Goal: Task Accomplishment & Management: Use online tool/utility

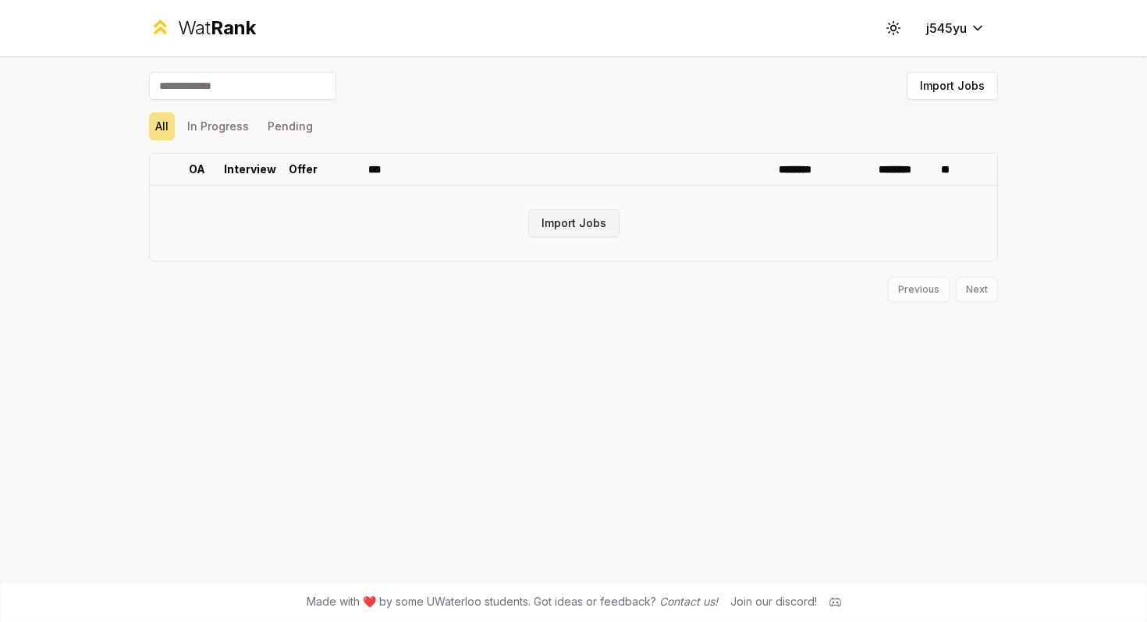
click at [590, 232] on button "Import Jobs" at bounding box center [573, 223] width 91 height 28
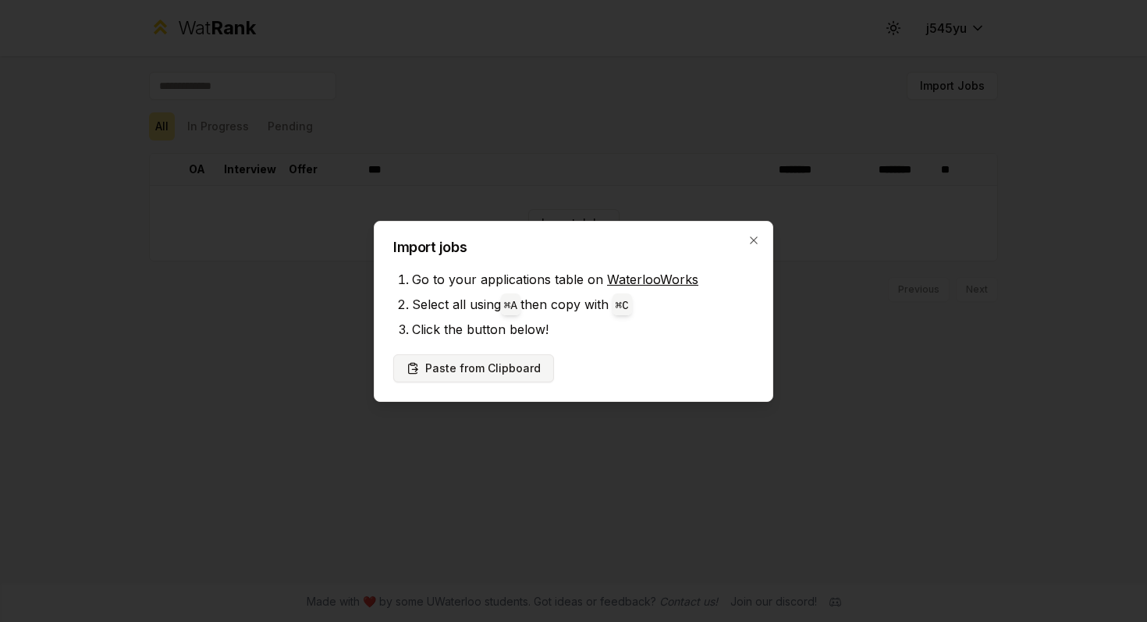
click at [523, 366] on button "Paste from Clipboard" at bounding box center [473, 368] width 161 height 28
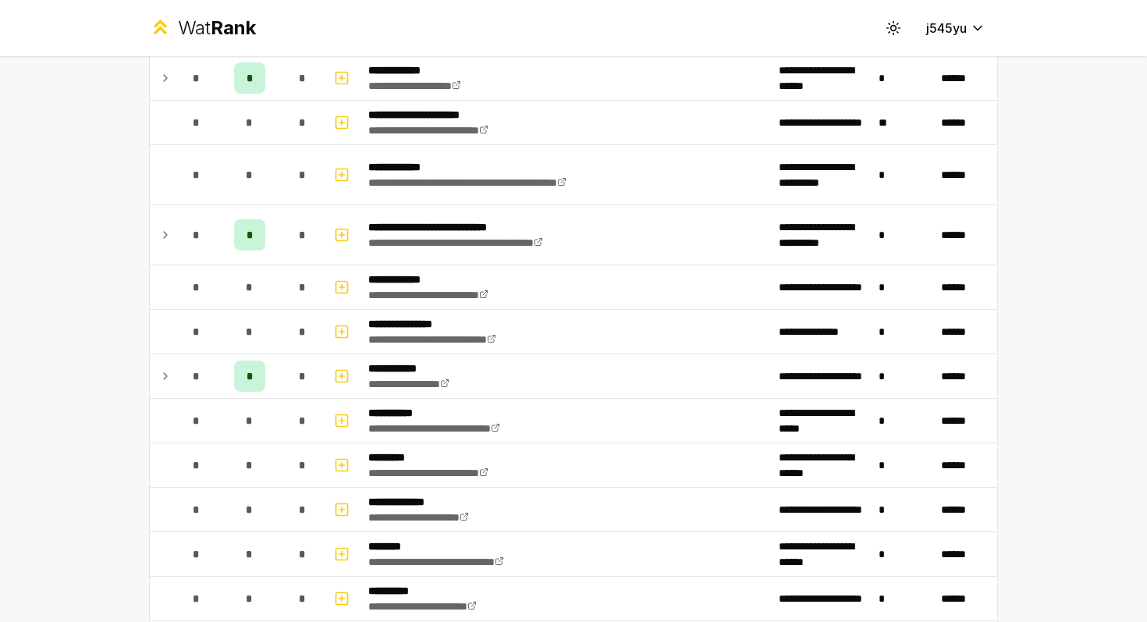
scroll to position [2007, 0]
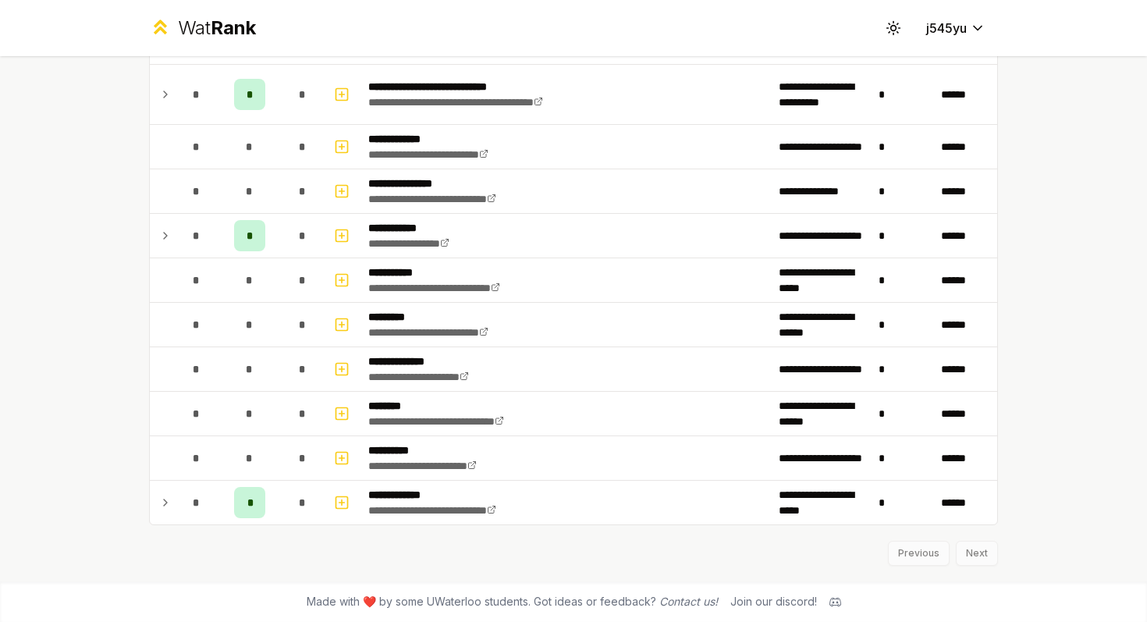
click at [984, 556] on div "Previous Next" at bounding box center [573, 545] width 849 height 41
click at [970, 552] on div "Previous Next" at bounding box center [573, 545] width 849 height 41
click at [972, 552] on div "Previous Next" at bounding box center [573, 545] width 849 height 41
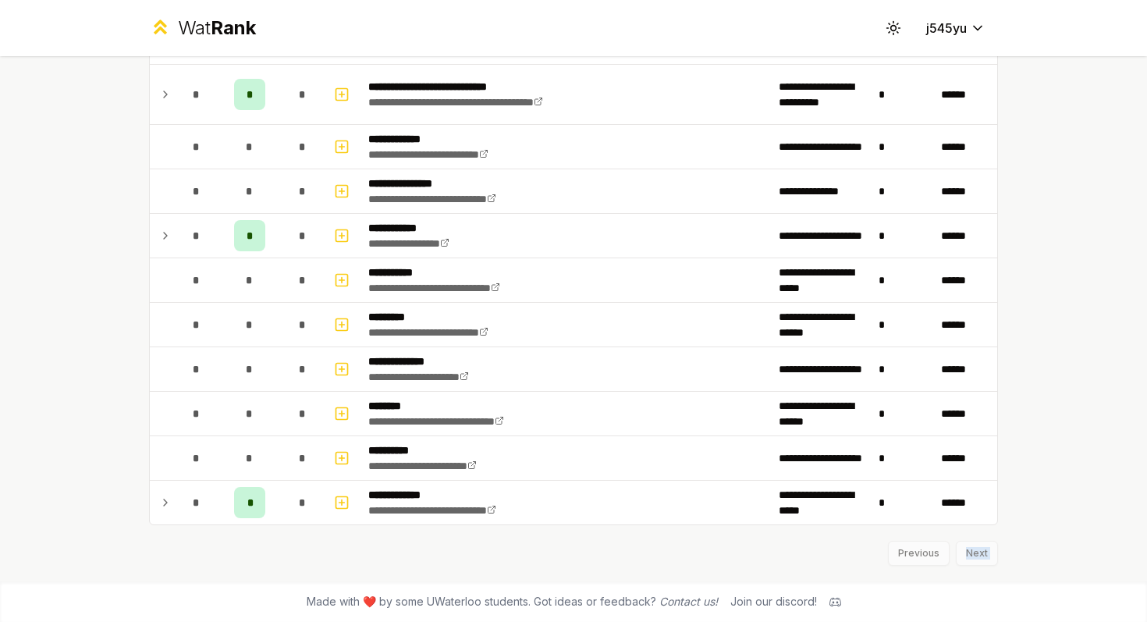
click at [972, 552] on div "Previous Next" at bounding box center [573, 545] width 849 height 41
click at [1031, 393] on div "**********" at bounding box center [573, 311] width 1147 height 622
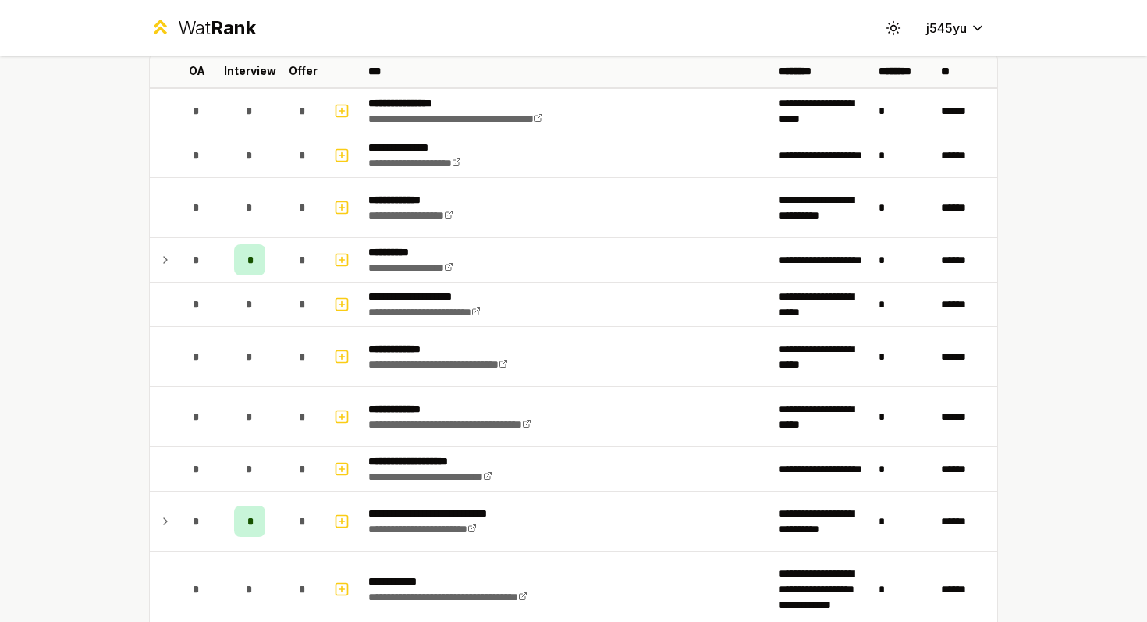
scroll to position [0, 0]
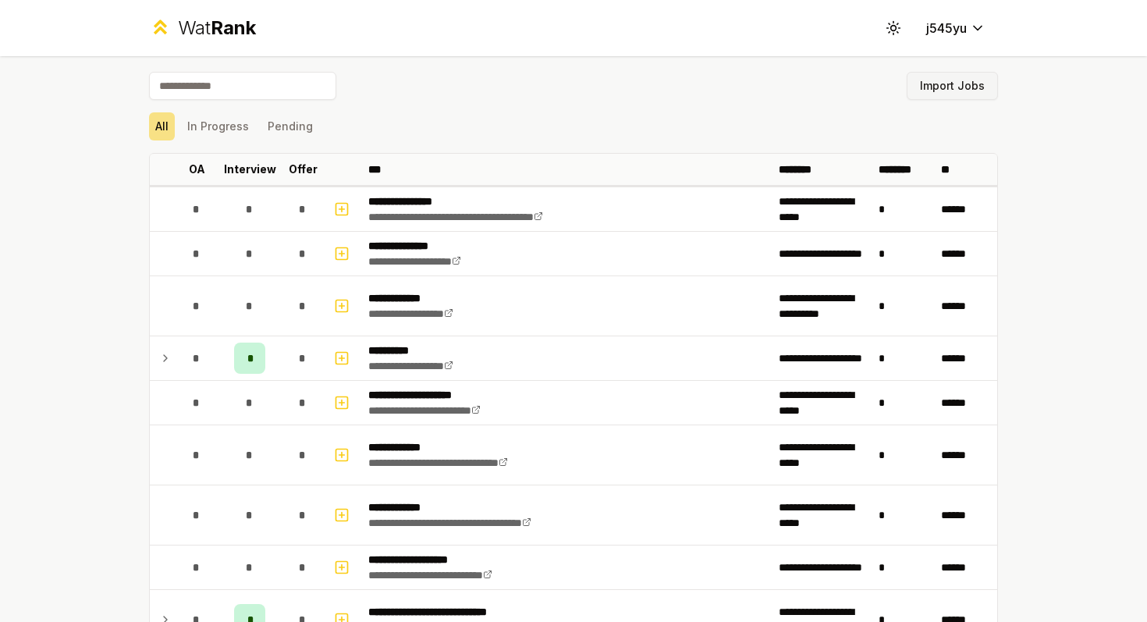
click at [941, 83] on button "Import Jobs" at bounding box center [952, 86] width 91 height 28
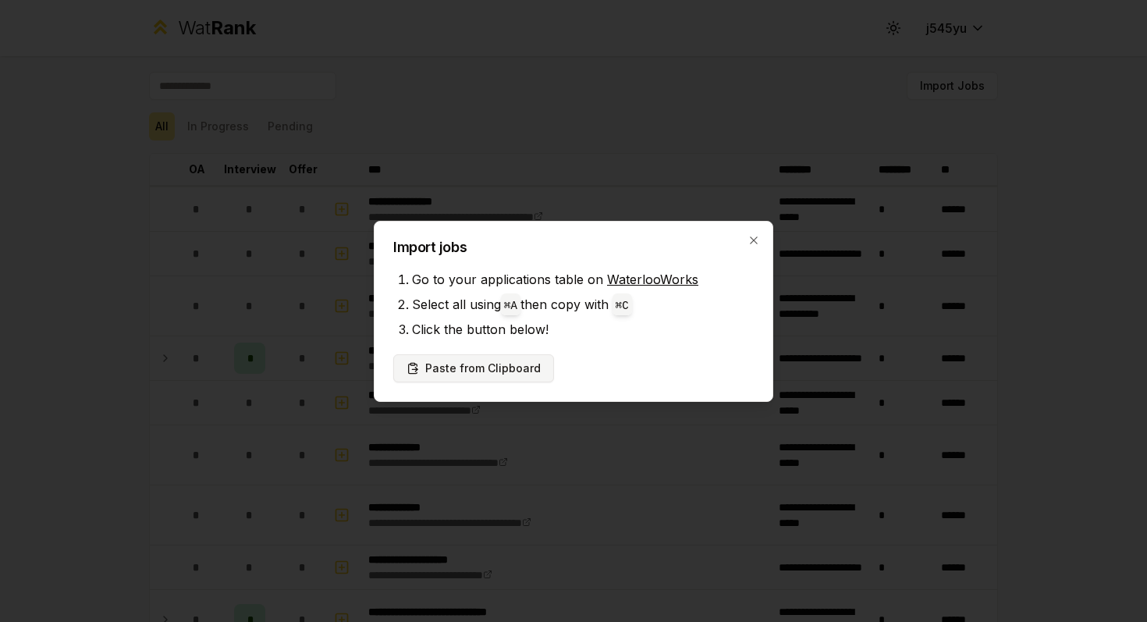
click at [484, 368] on button "Paste from Clipboard" at bounding box center [473, 368] width 161 height 28
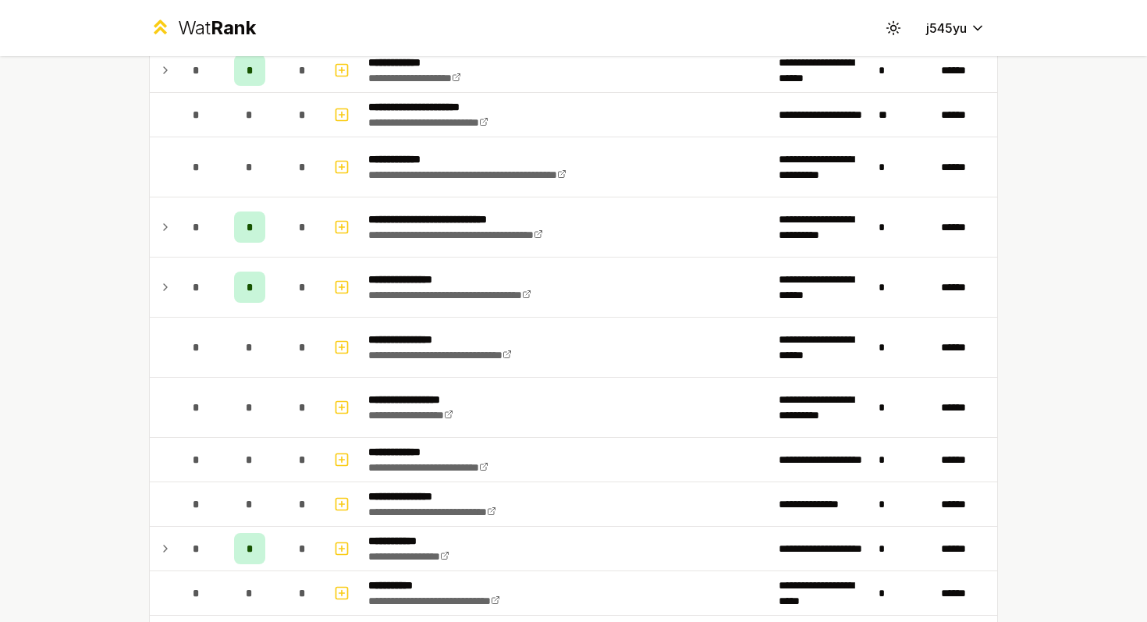
scroll to position [3334, 0]
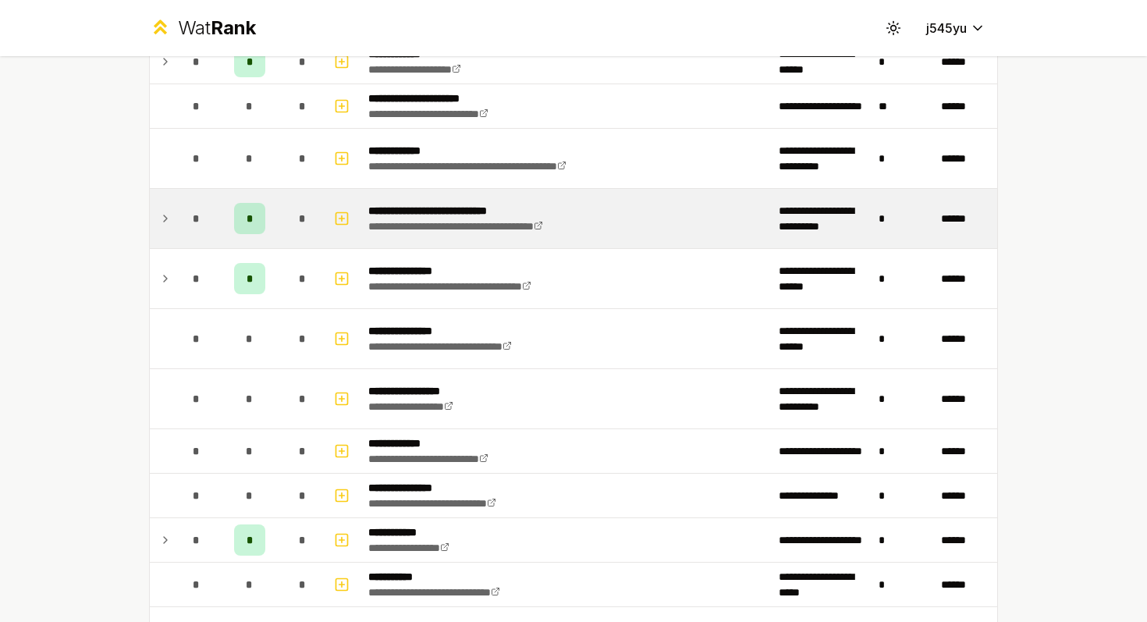
click at [172, 219] on td at bounding box center [162, 218] width 25 height 59
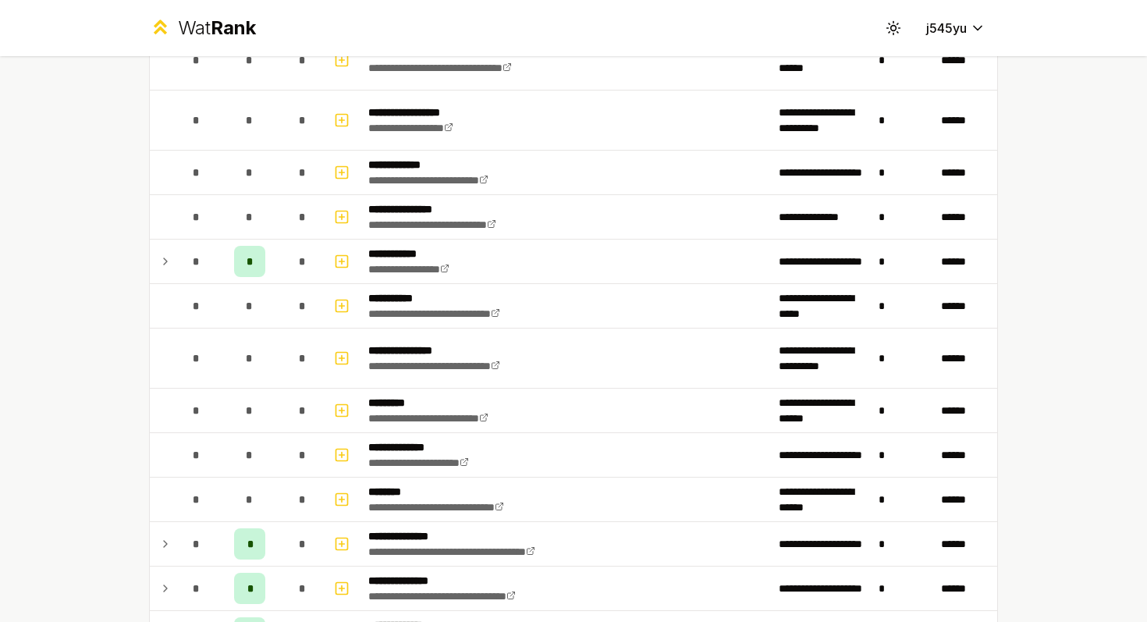
scroll to position [3460, 0]
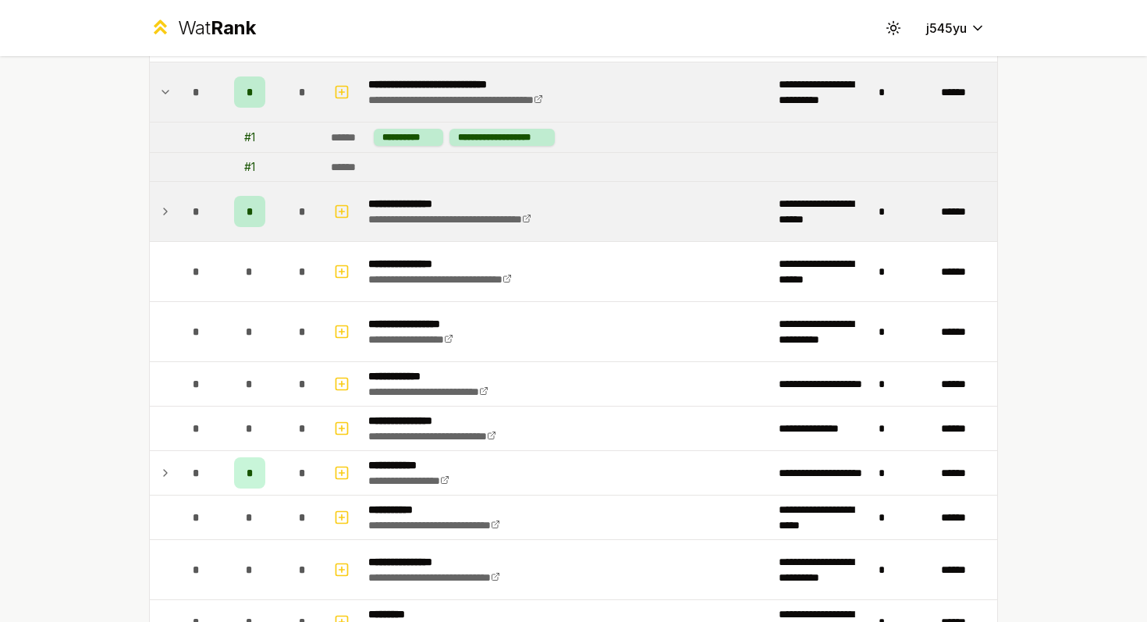
click at [172, 207] on td at bounding box center [162, 211] width 25 height 59
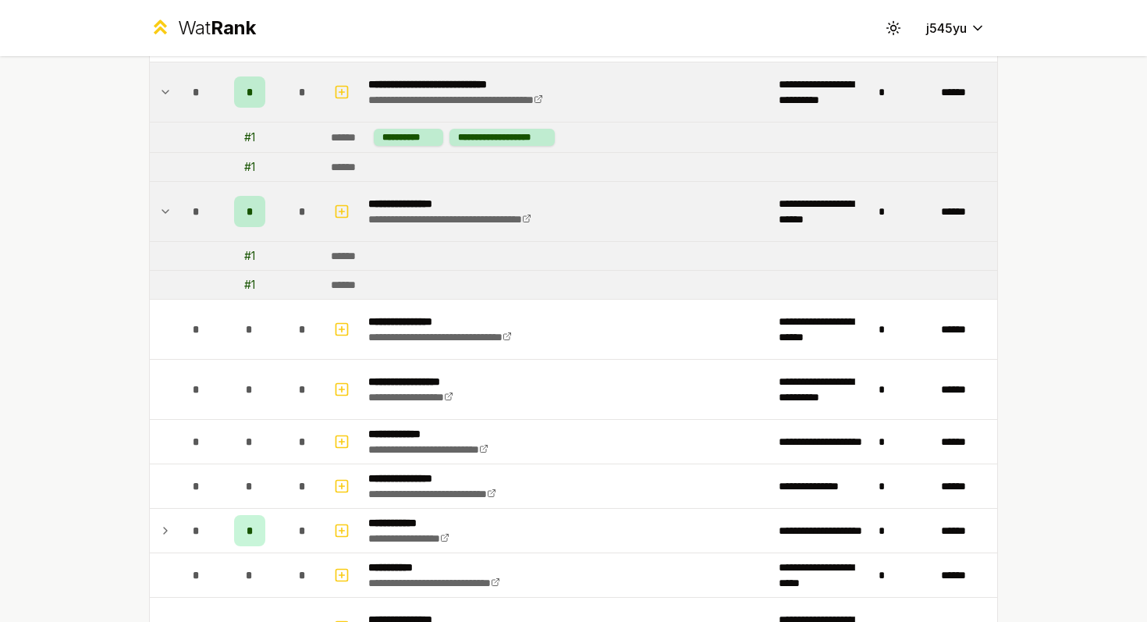
click at [169, 208] on icon at bounding box center [165, 211] width 12 height 19
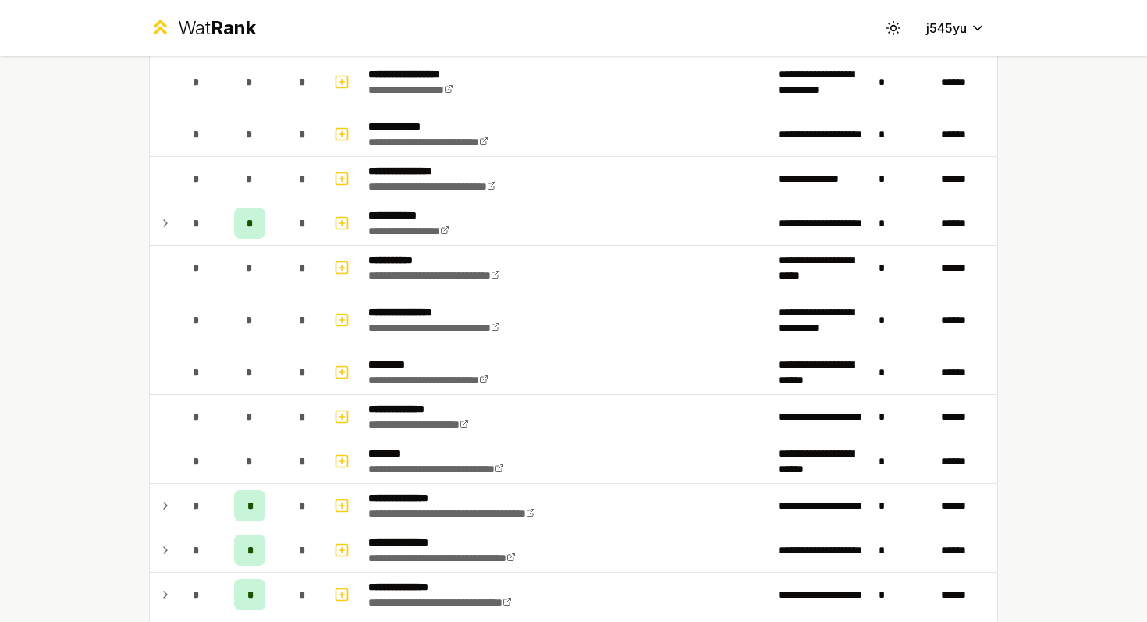
scroll to position [3799, 0]
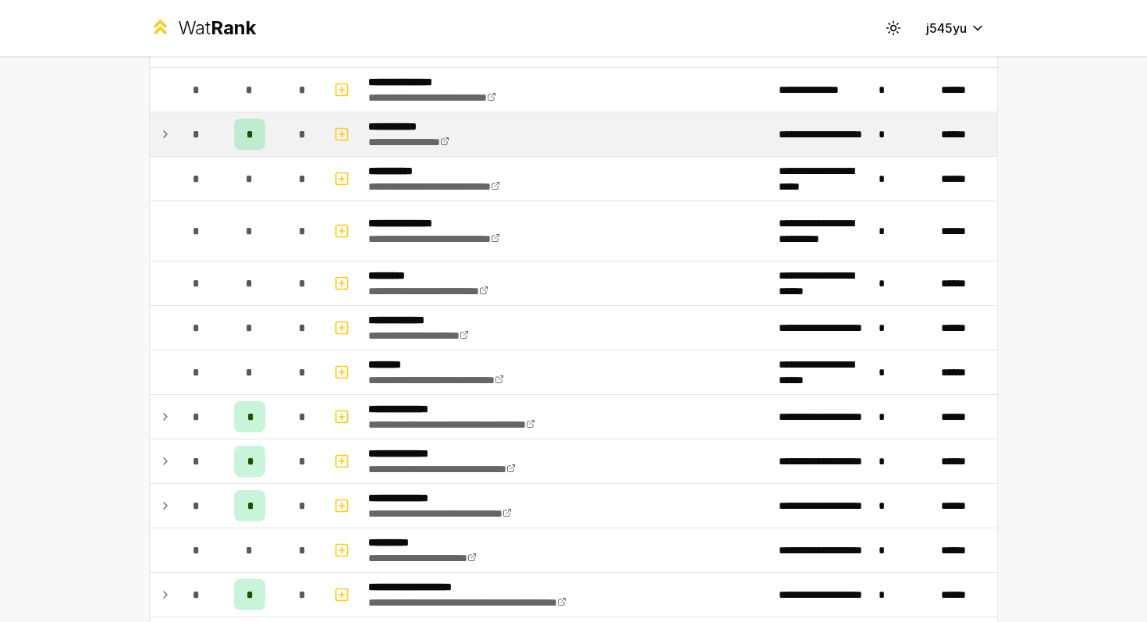
click at [166, 133] on icon at bounding box center [165, 134] width 3 height 6
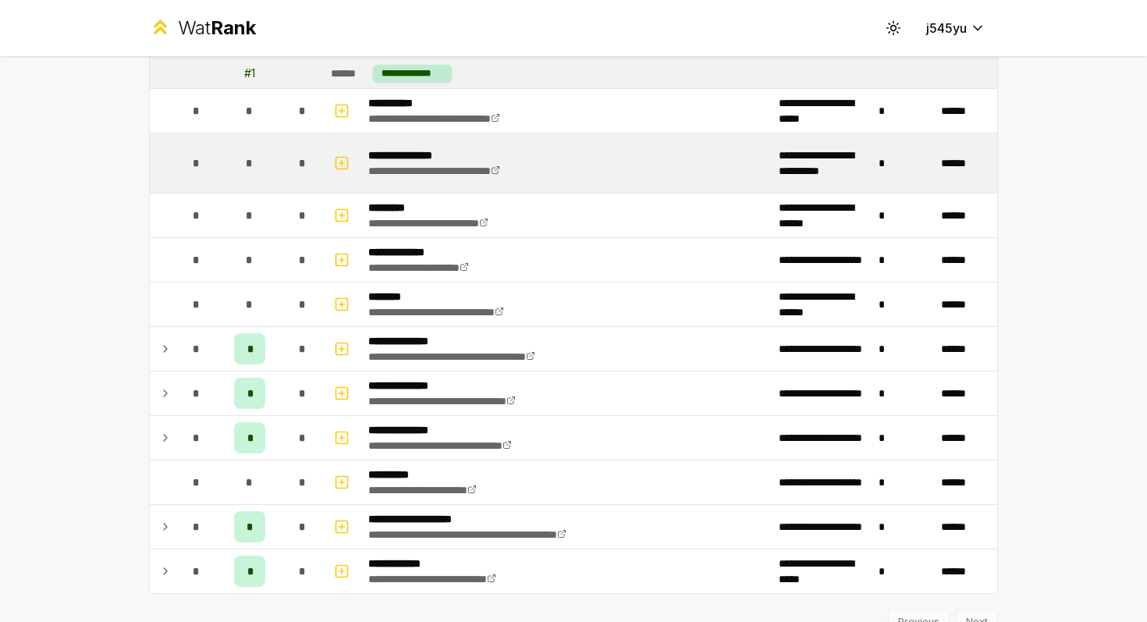
scroll to position [3995, 0]
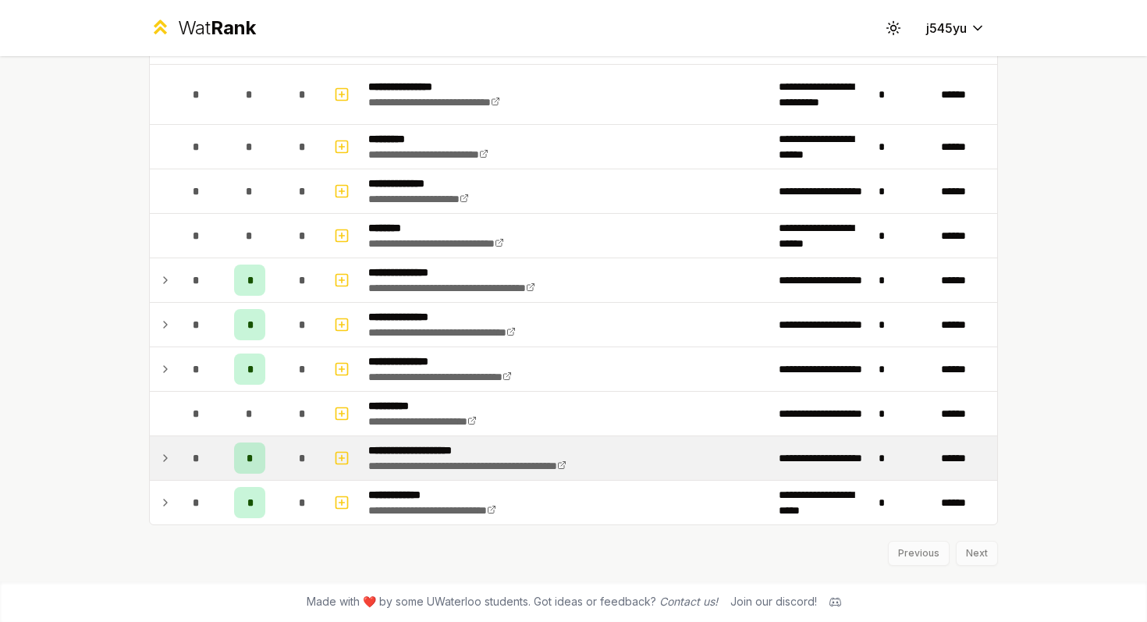
click at [165, 458] on icon at bounding box center [165, 458] width 12 height 19
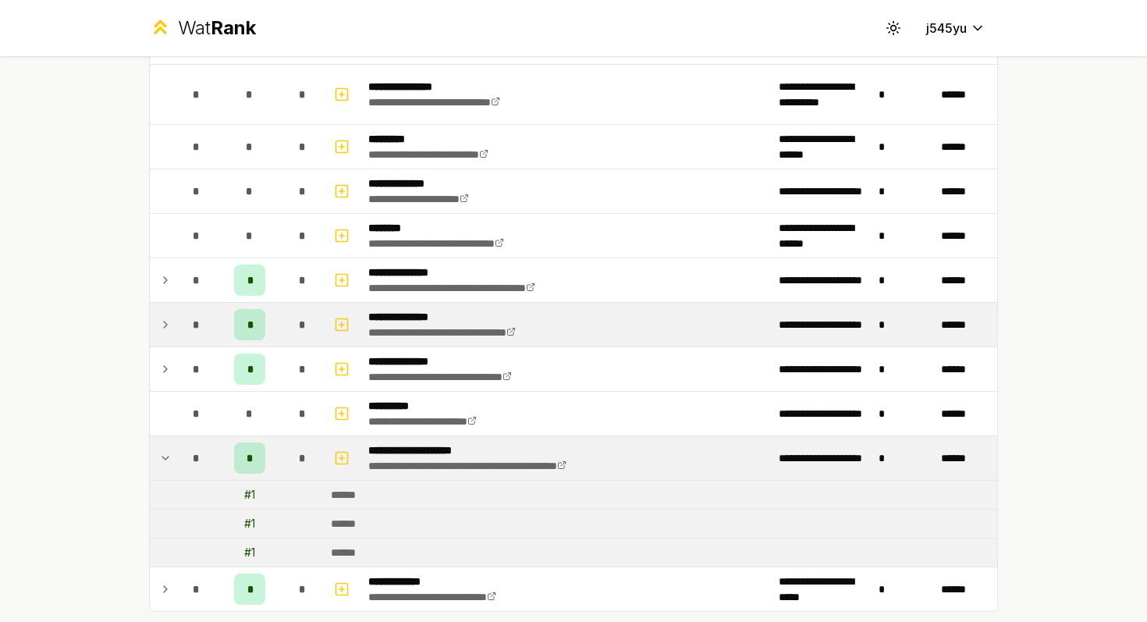
scroll to position [4081, 0]
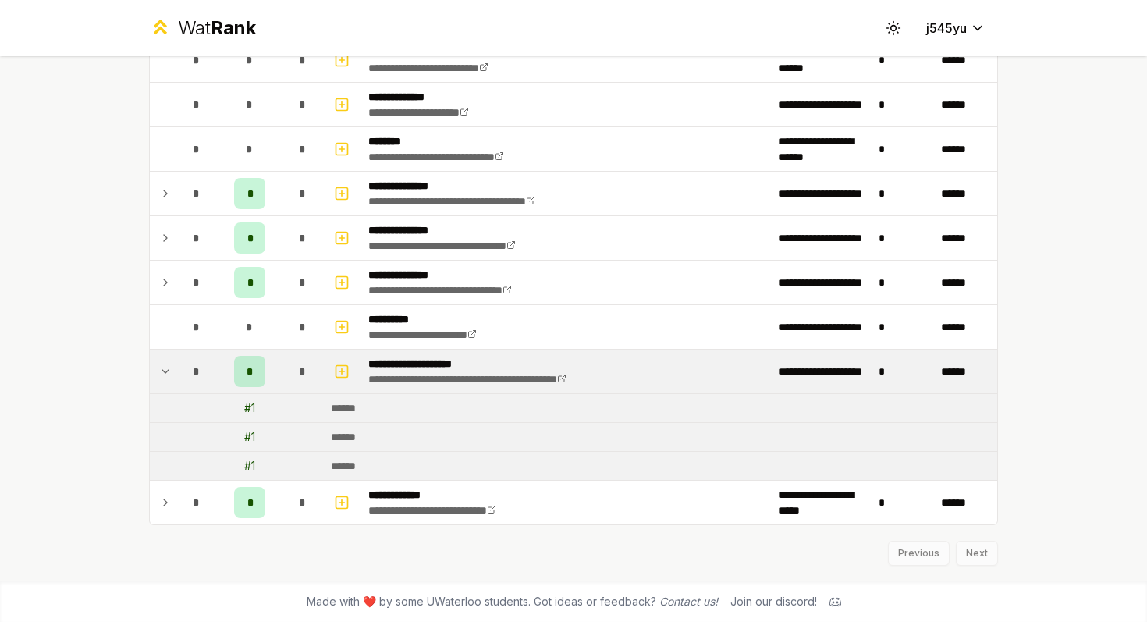
click at [982, 553] on div "Previous Next" at bounding box center [573, 545] width 849 height 41
click at [971, 556] on div "Previous Next" at bounding box center [573, 545] width 849 height 41
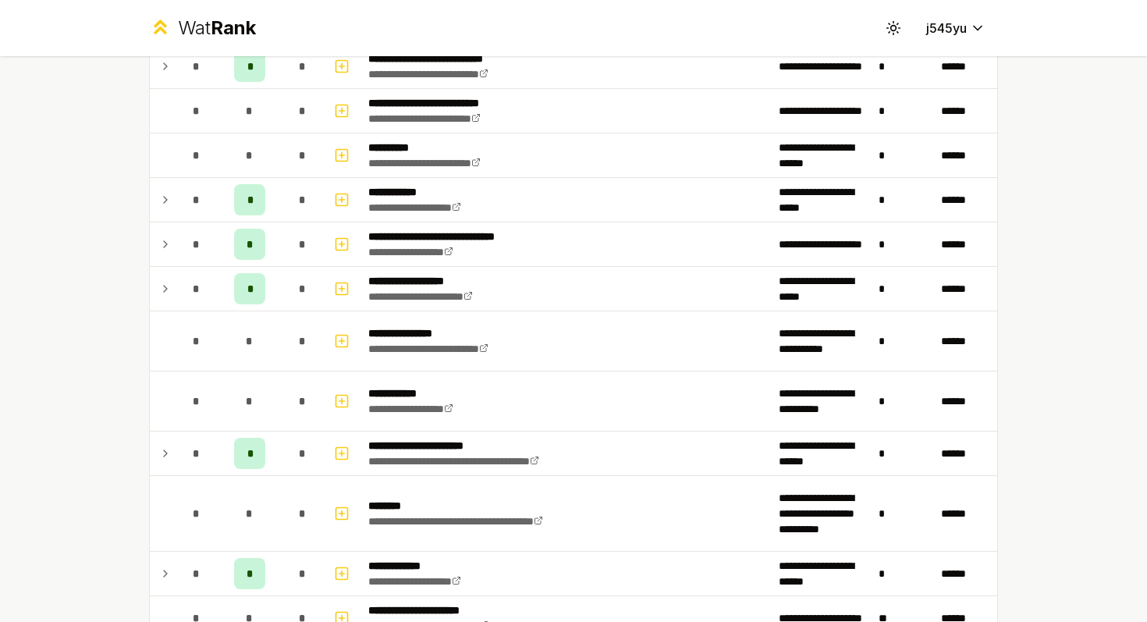
scroll to position [3267, 0]
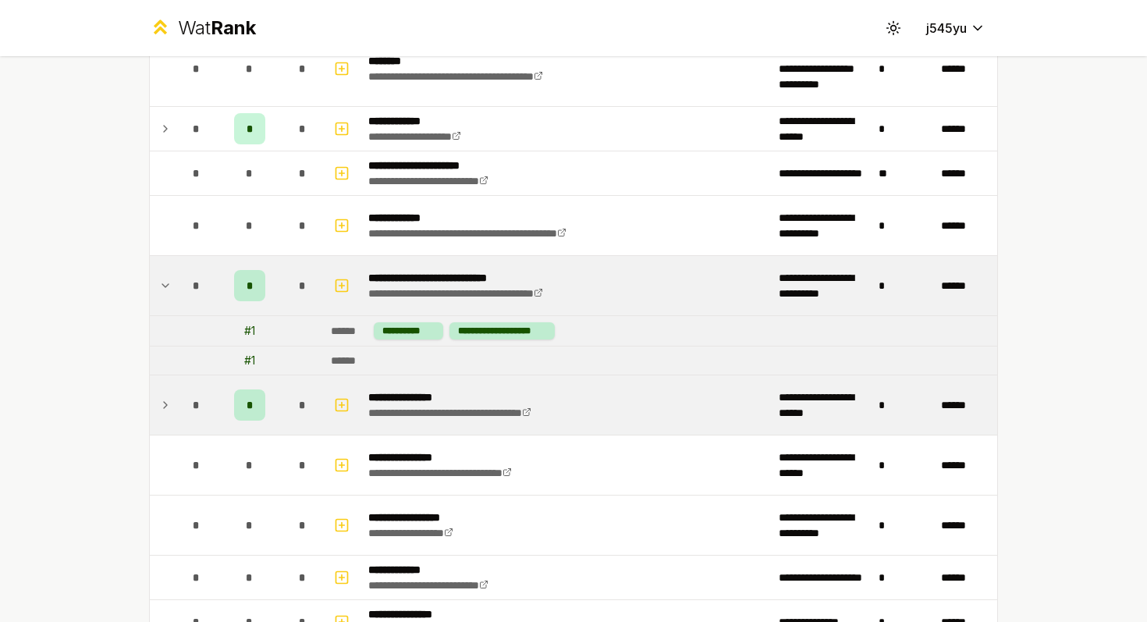
click at [250, 334] on div "# 1" at bounding box center [249, 331] width 11 height 16
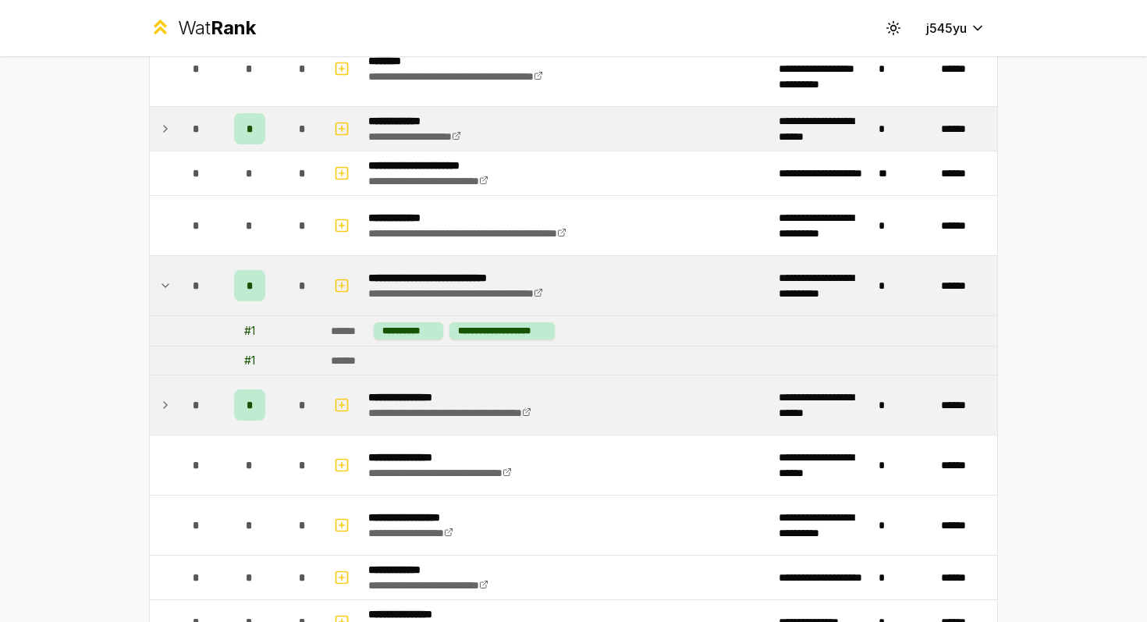
click at [159, 129] on icon at bounding box center [165, 128] width 12 height 19
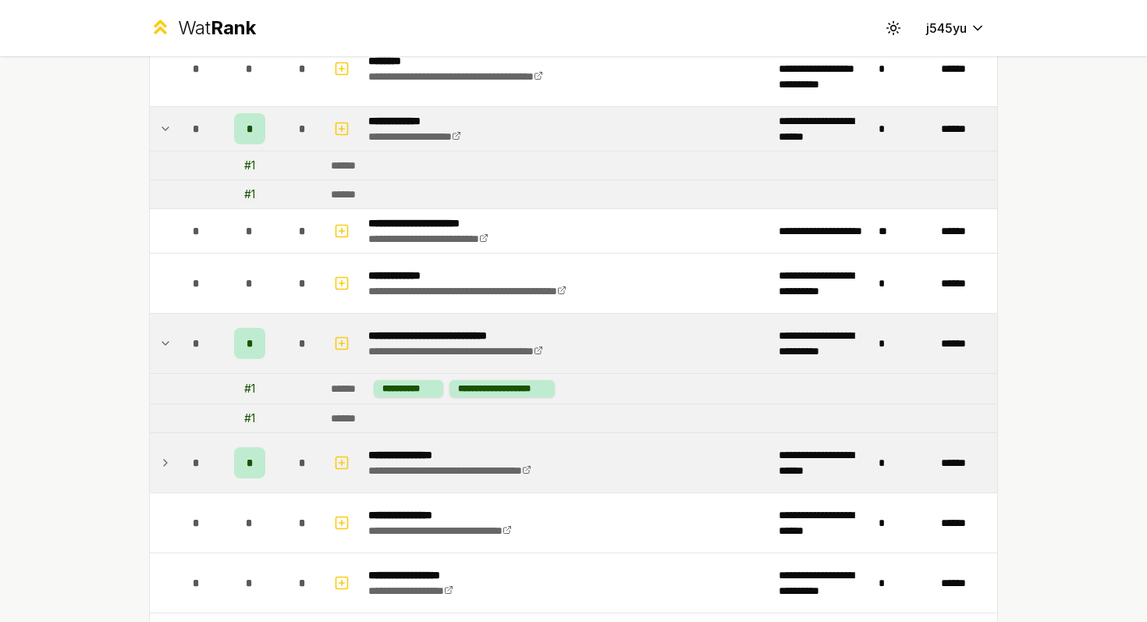
click at [159, 129] on icon at bounding box center [165, 128] width 12 height 19
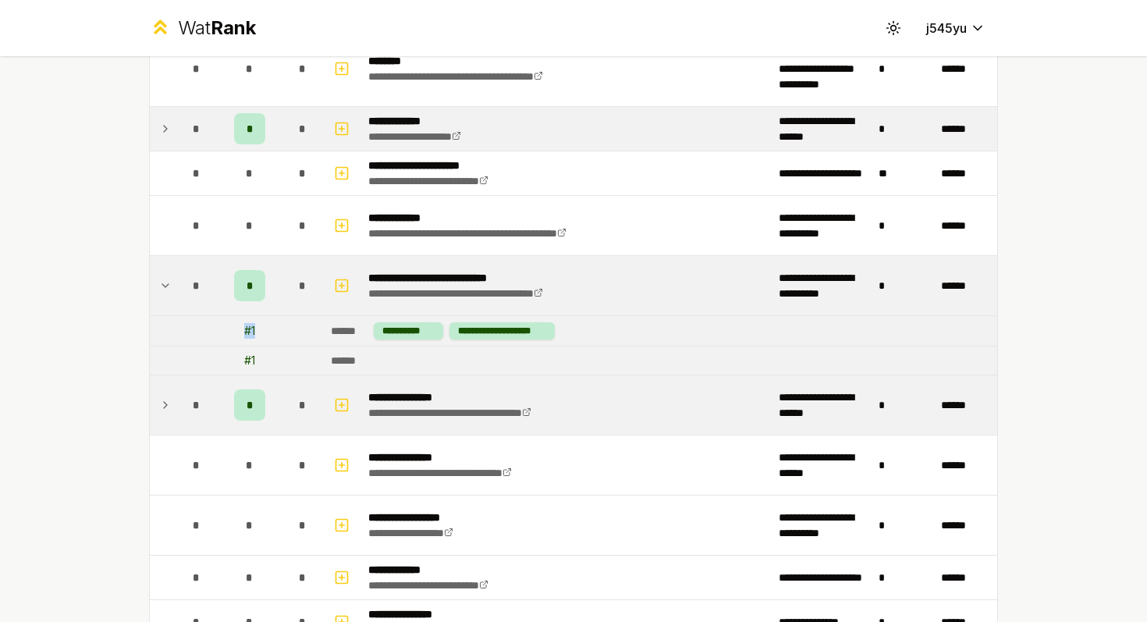
drag, startPoint x: 258, startPoint y: 333, endPoint x: 231, endPoint y: 333, distance: 27.3
click at [231, 333] on td "# 1" at bounding box center [249, 331] width 62 height 30
drag, startPoint x: 262, startPoint y: 353, endPoint x: 222, endPoint y: 353, distance: 40.6
click at [222, 353] on td "# 1" at bounding box center [249, 360] width 62 height 28
click at [115, 317] on div "**********" at bounding box center [573, 311] width 1147 height 622
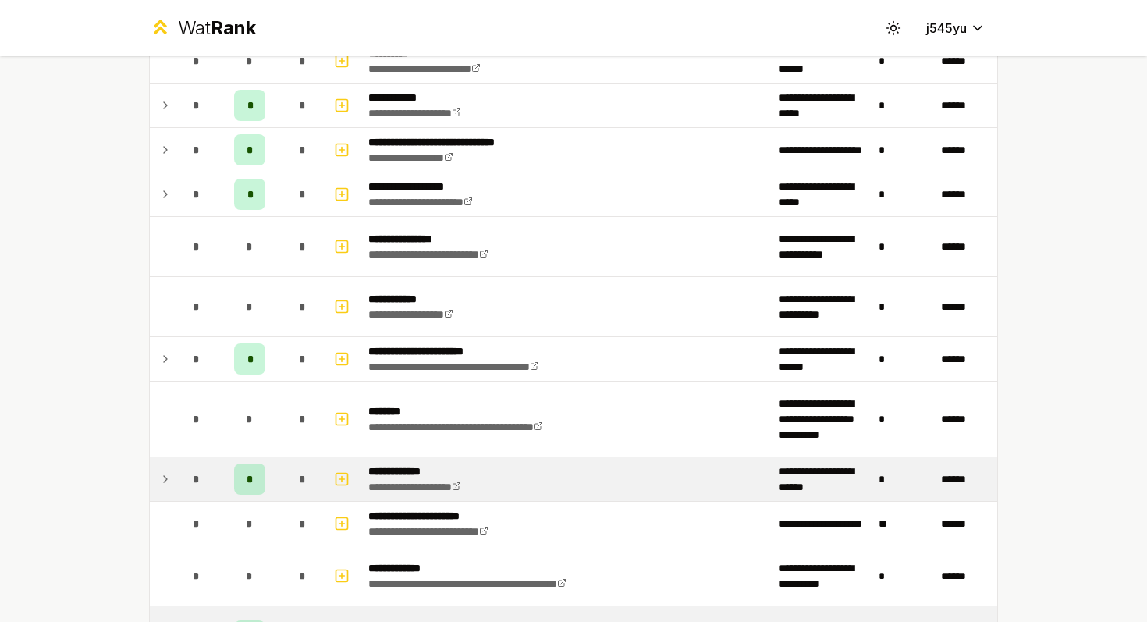
scroll to position [2922, 0]
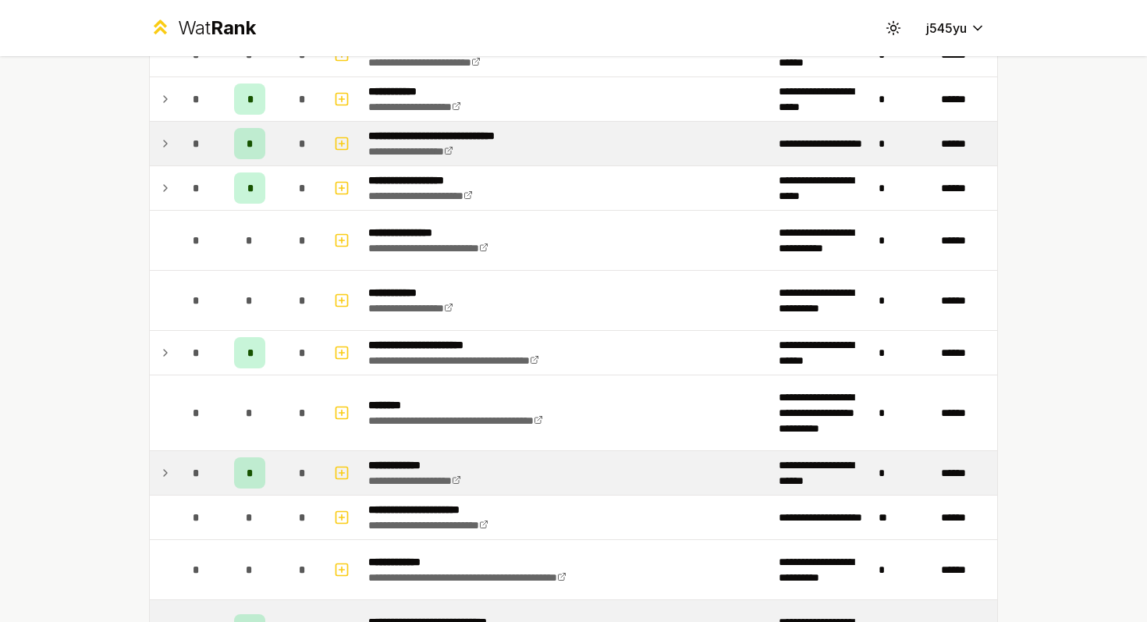
click at [166, 144] on icon at bounding box center [165, 143] width 3 height 6
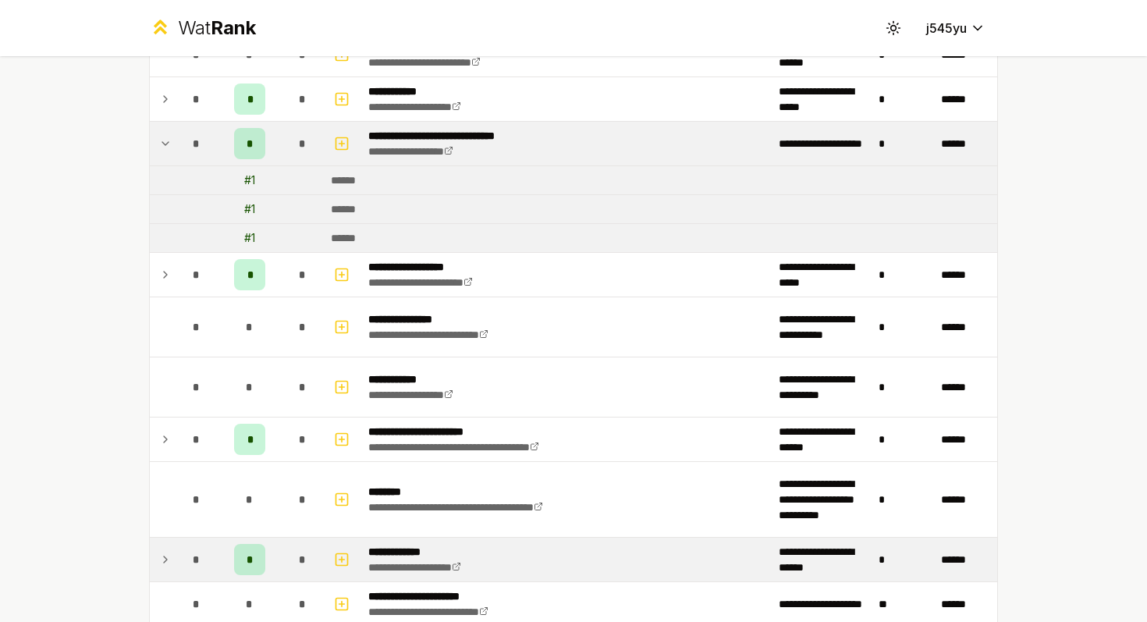
click at [166, 144] on icon at bounding box center [165, 143] width 6 height 3
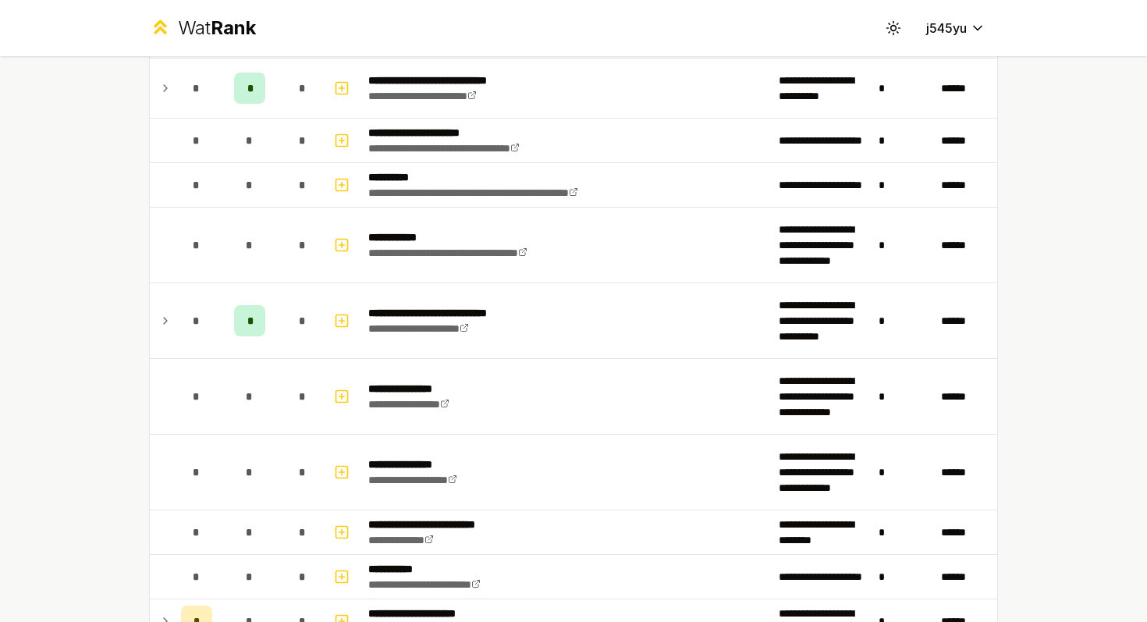
scroll to position [923, 0]
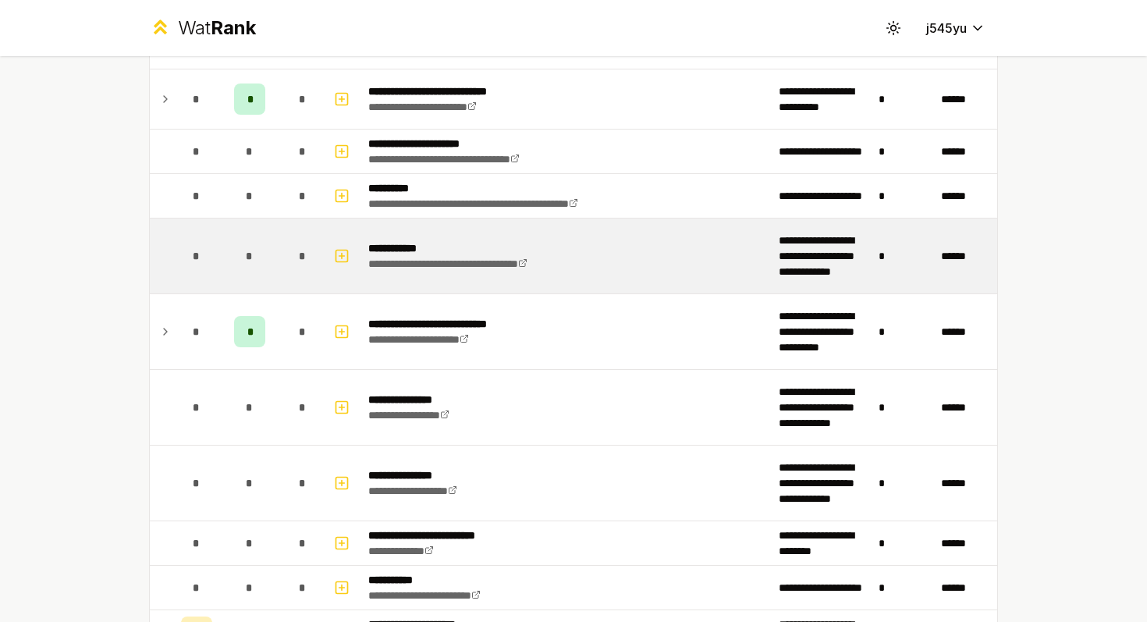
click at [194, 258] on span "*" at bounding box center [196, 256] width 7 height 16
click at [528, 258] on link "**********" at bounding box center [447, 263] width 159 height 11
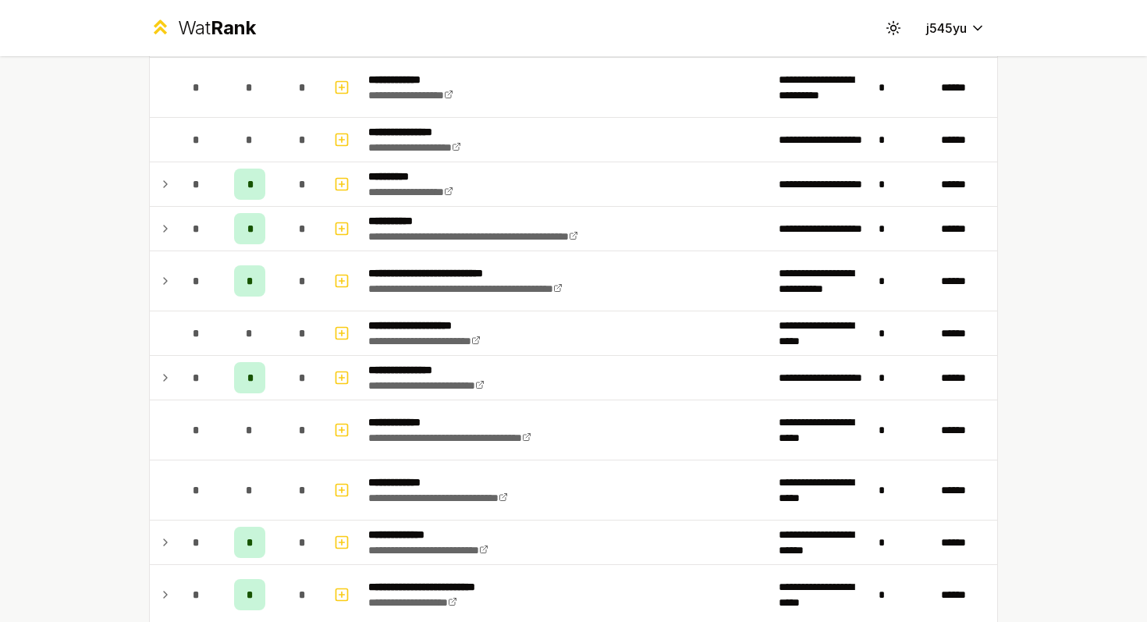
scroll to position [137, 0]
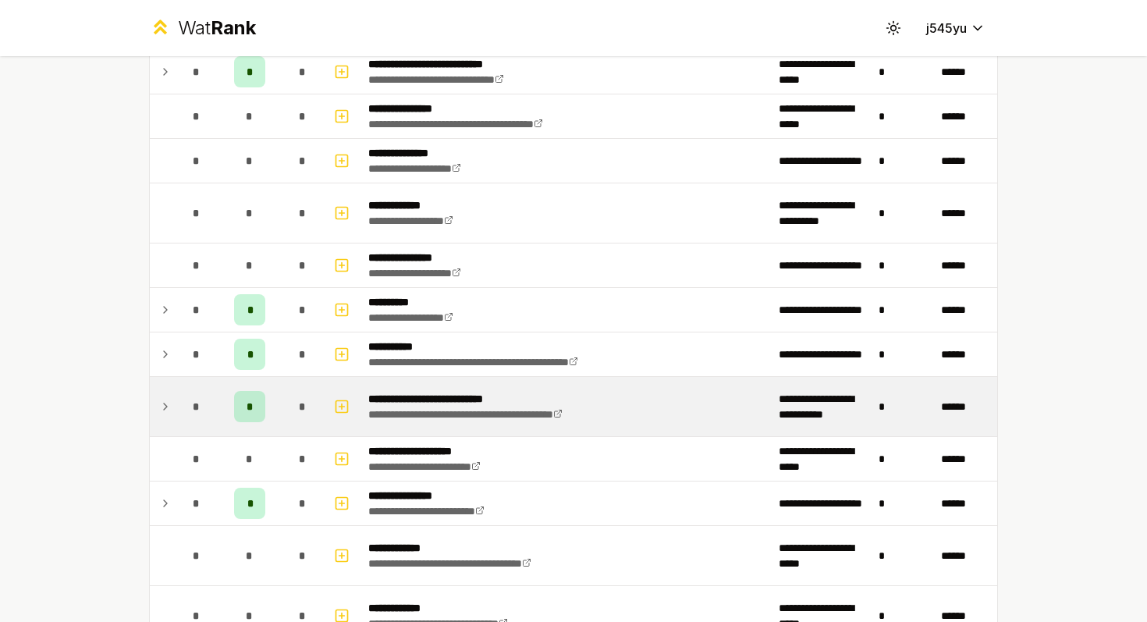
click at [175, 402] on td "*" at bounding box center [197, 406] width 44 height 59
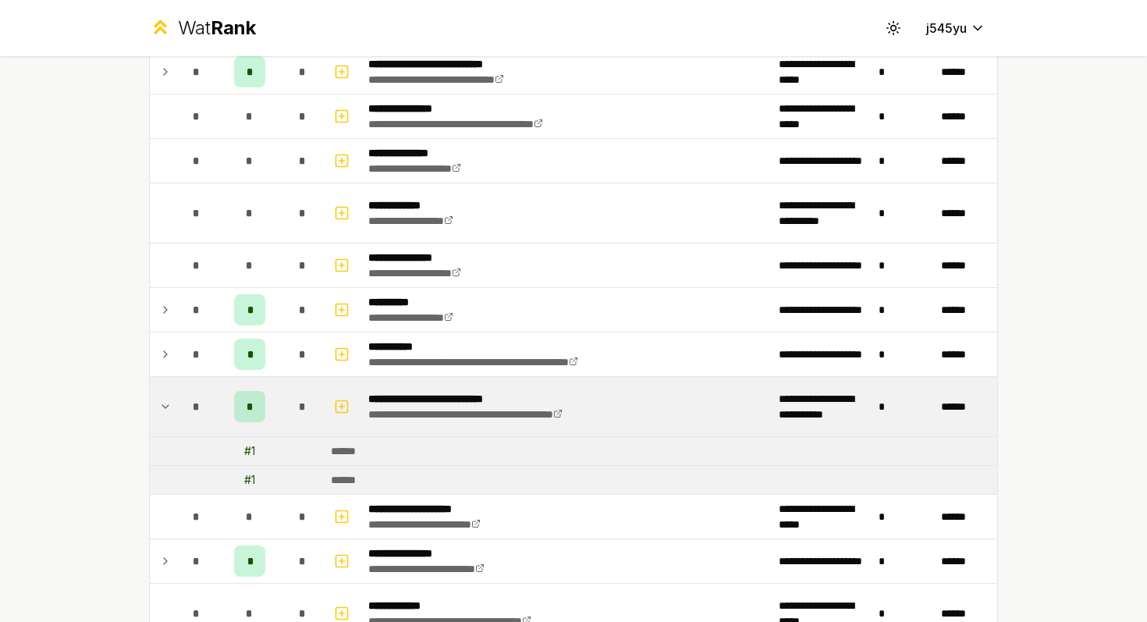
click at [171, 402] on icon at bounding box center [165, 406] width 12 height 19
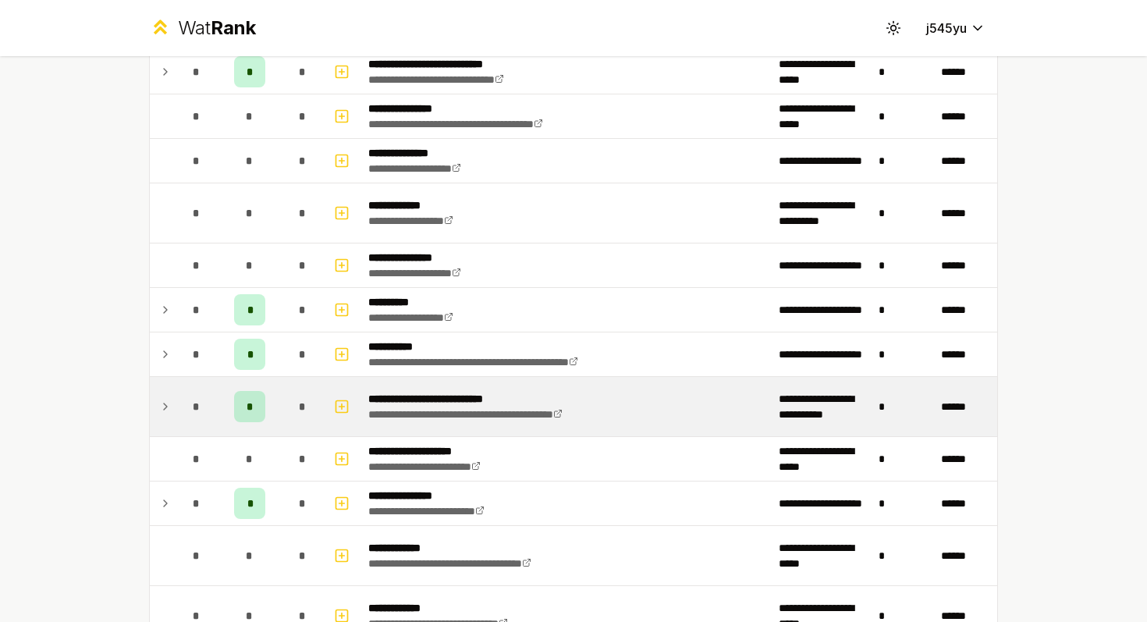
scroll to position [116, 0]
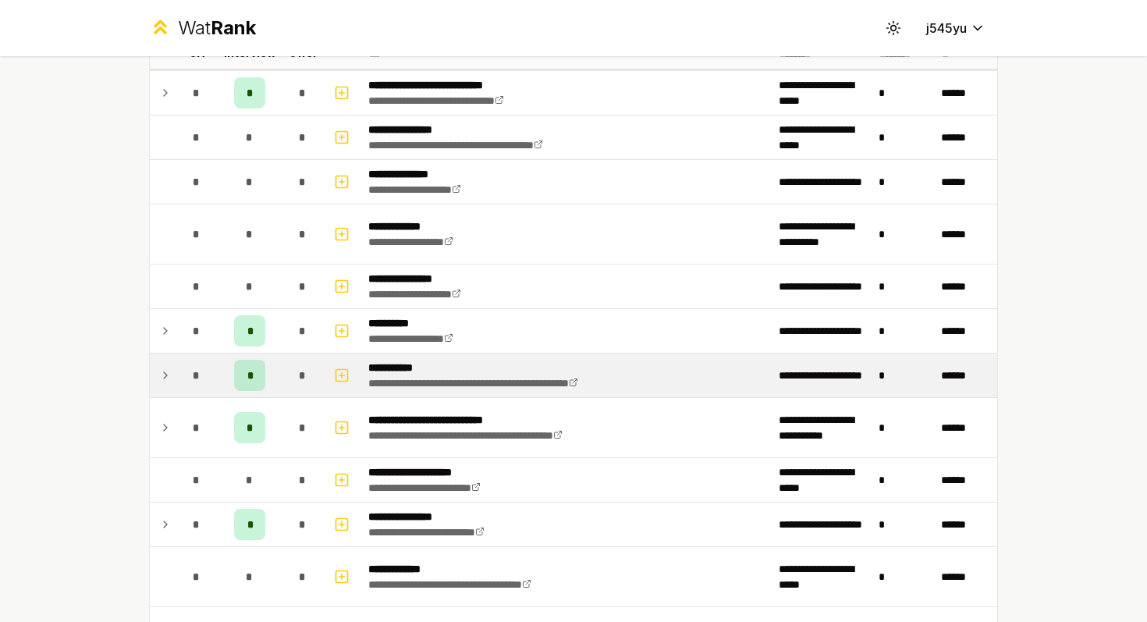
click at [165, 371] on icon at bounding box center [165, 375] width 12 height 19
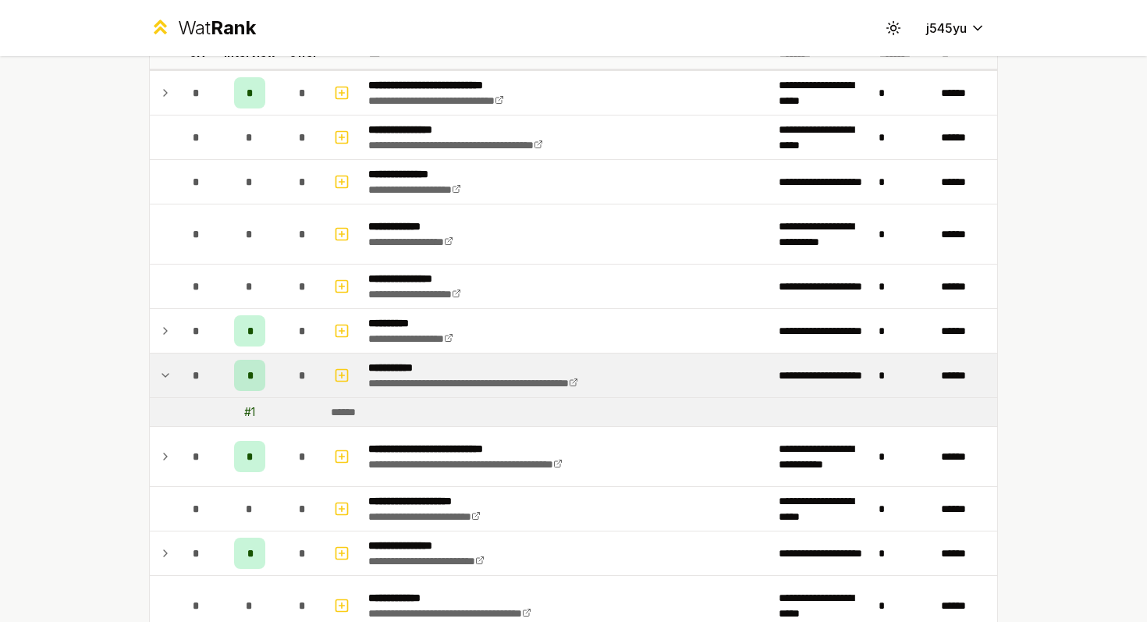
click at [165, 371] on icon at bounding box center [165, 375] width 12 height 19
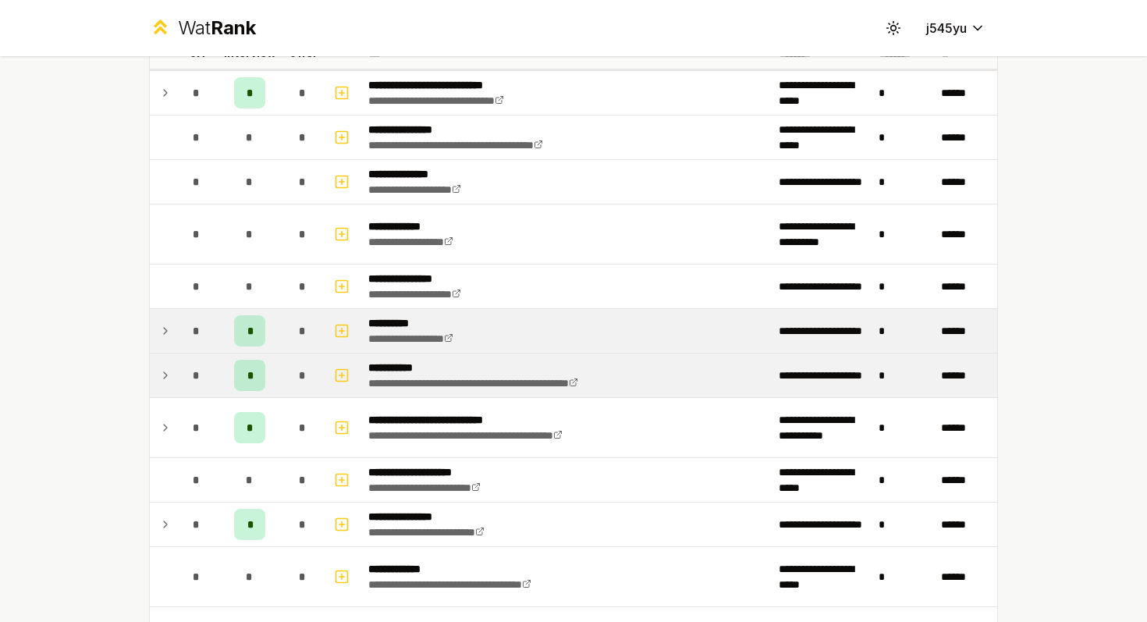
click at [165, 346] on td at bounding box center [162, 331] width 25 height 44
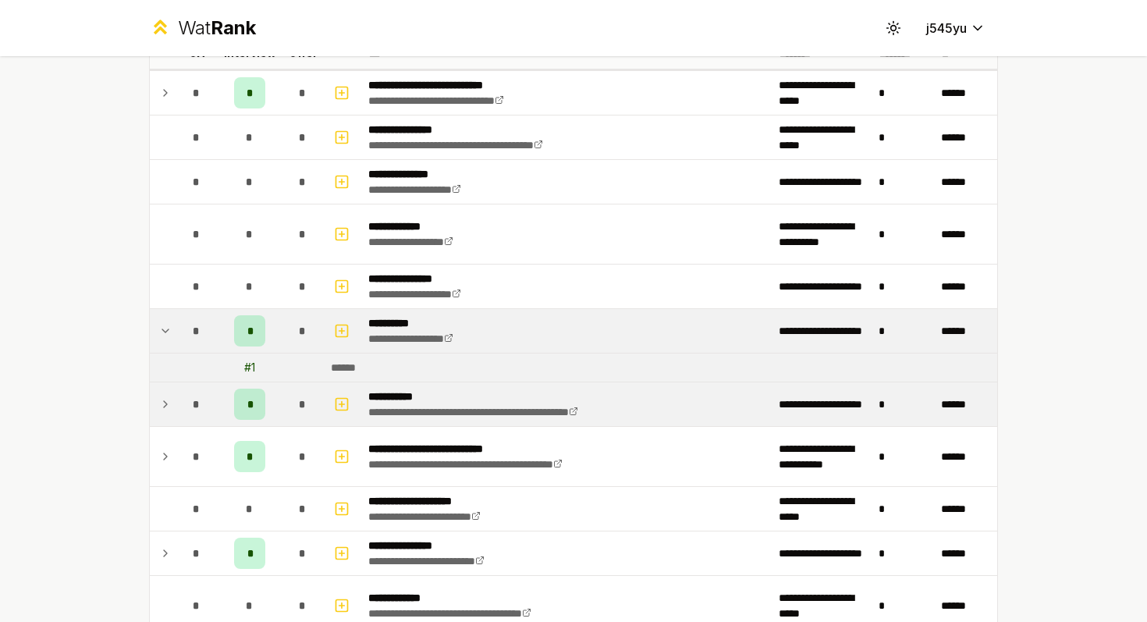
click at [165, 336] on icon at bounding box center [165, 331] width 12 height 19
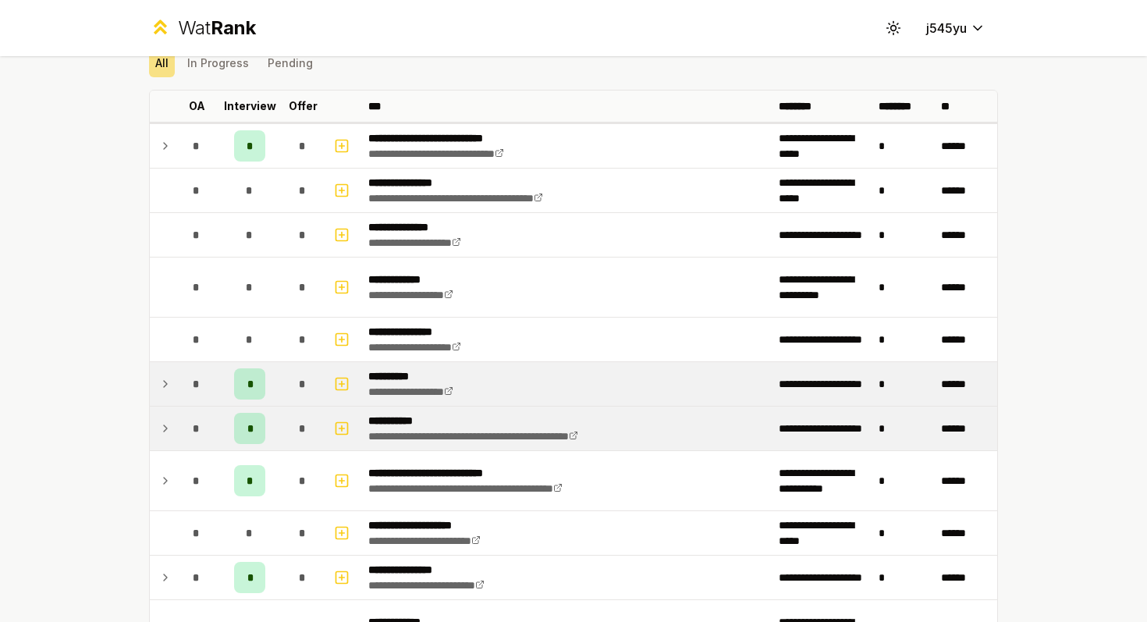
scroll to position [0, 0]
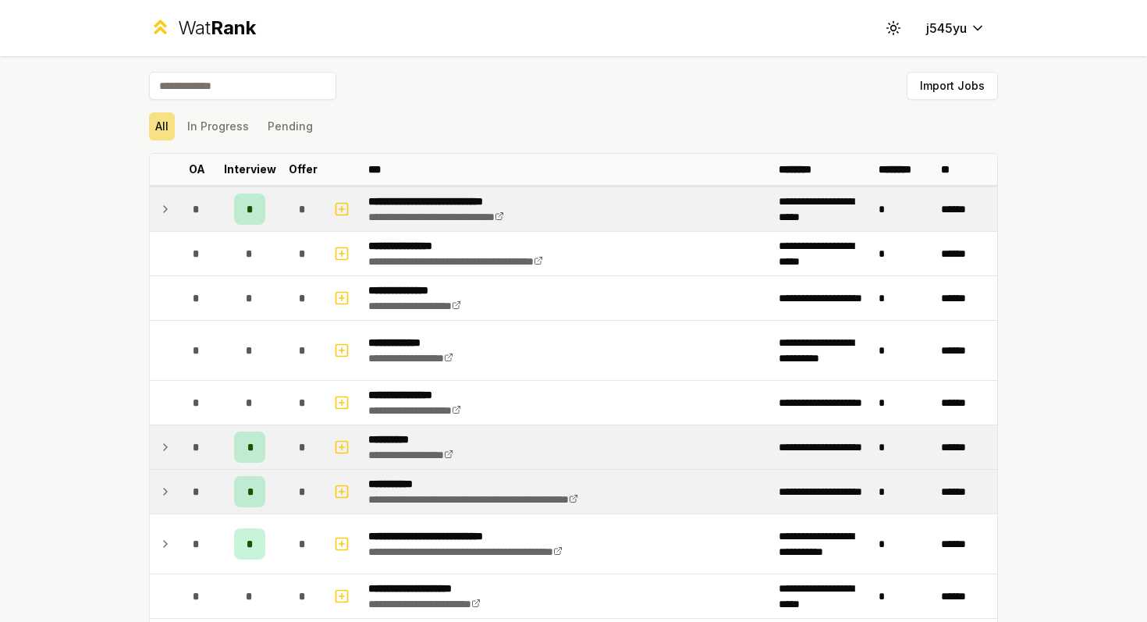
click at [159, 215] on icon at bounding box center [165, 209] width 12 height 19
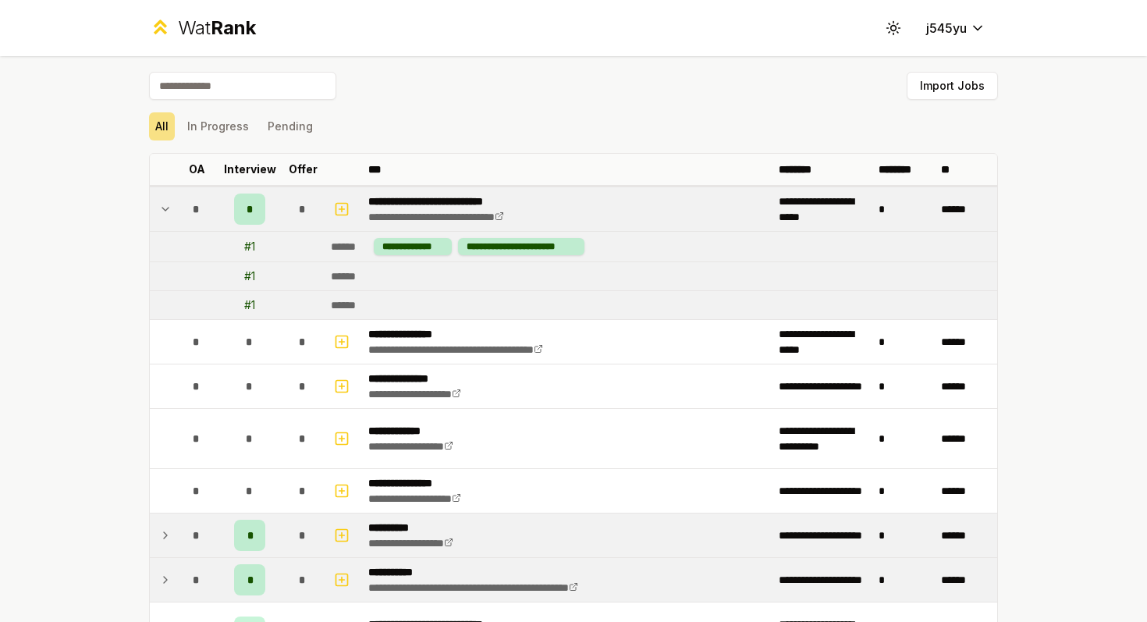
click at [159, 215] on icon at bounding box center [165, 209] width 12 height 19
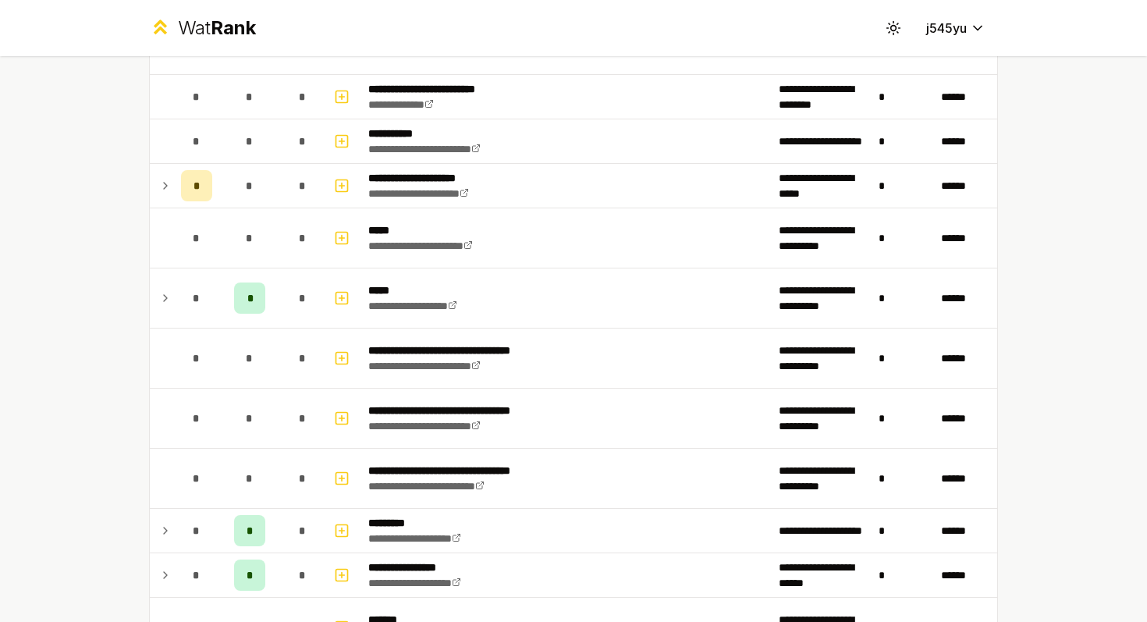
scroll to position [1368, 0]
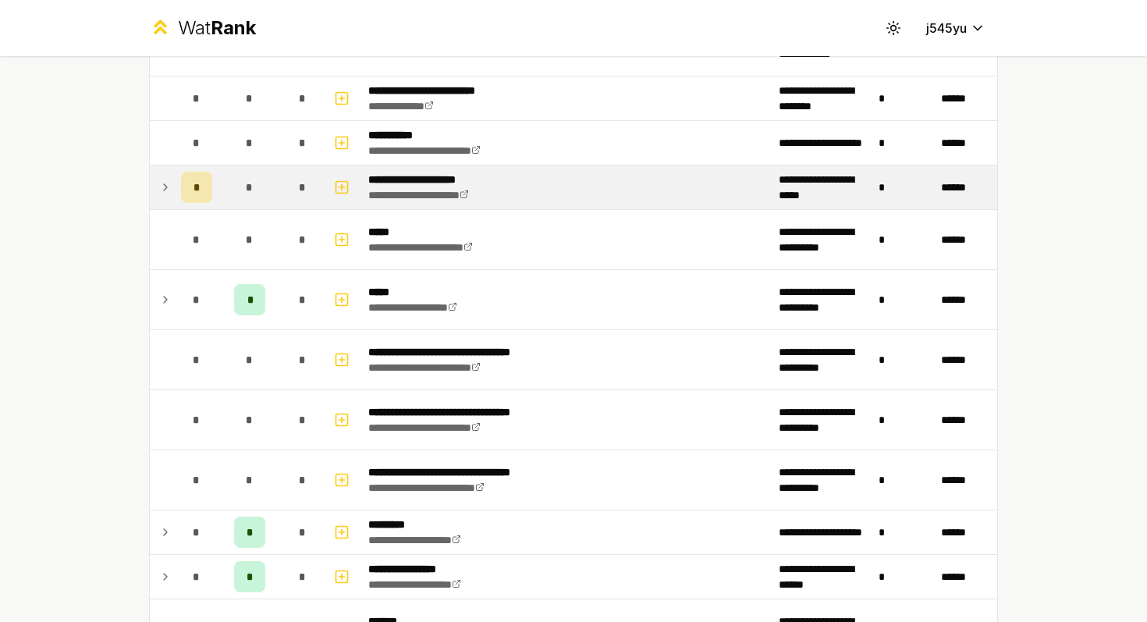
click at [172, 179] on td at bounding box center [162, 187] width 25 height 44
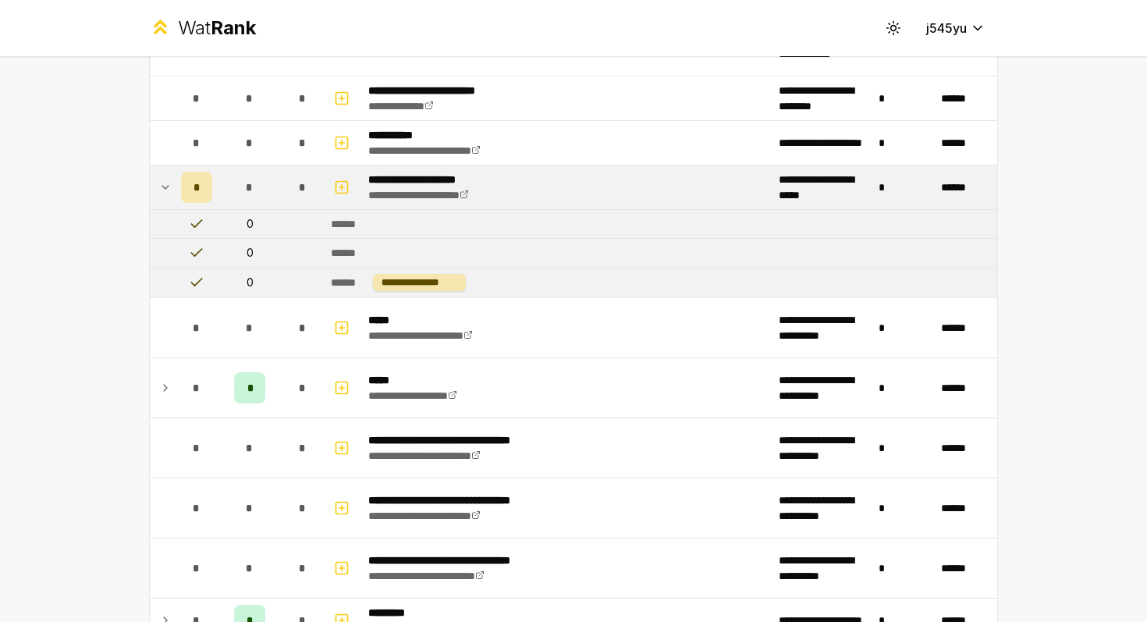
click at [169, 187] on icon at bounding box center [165, 187] width 12 height 19
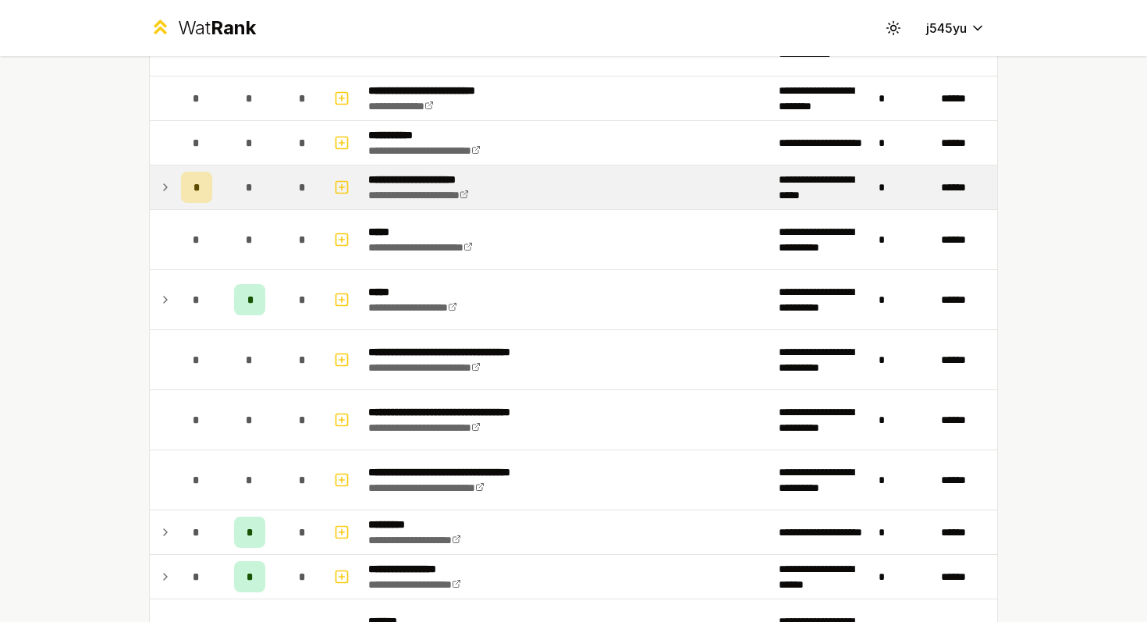
click at [169, 187] on icon at bounding box center [165, 187] width 12 height 19
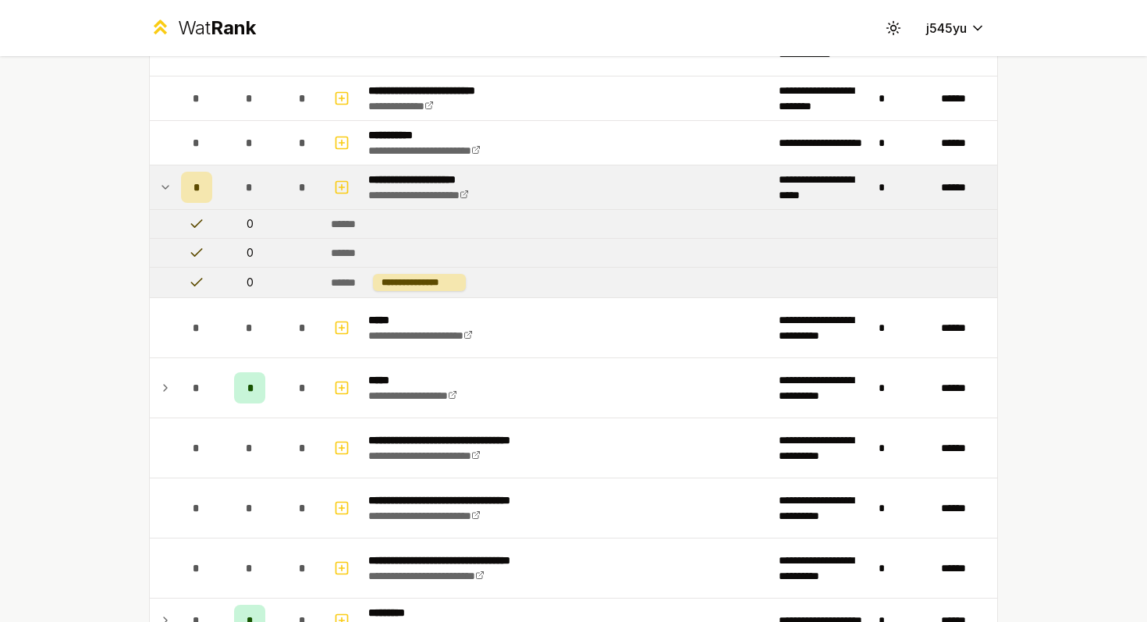
click at [169, 187] on icon at bounding box center [165, 187] width 12 height 19
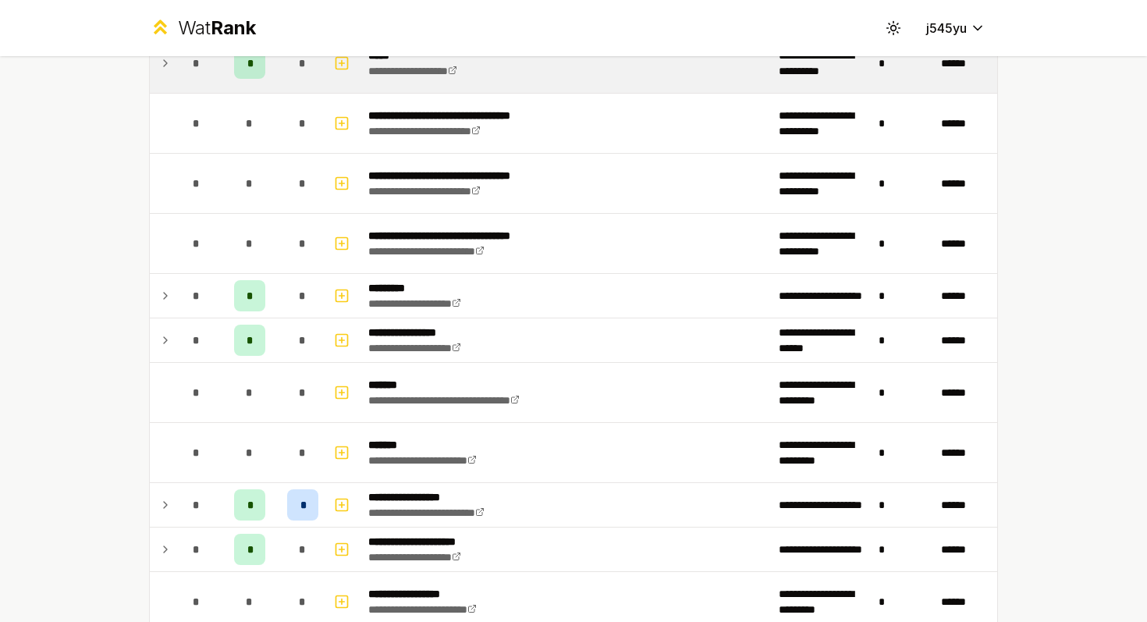
scroll to position [1778, 0]
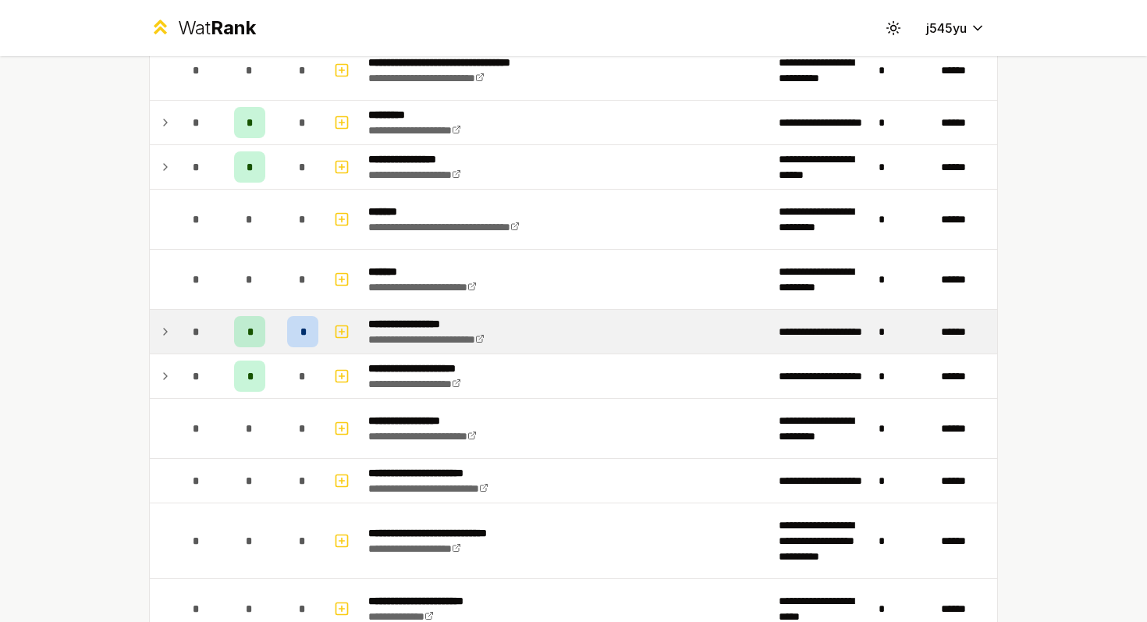
click at [167, 330] on icon at bounding box center [165, 331] width 12 height 19
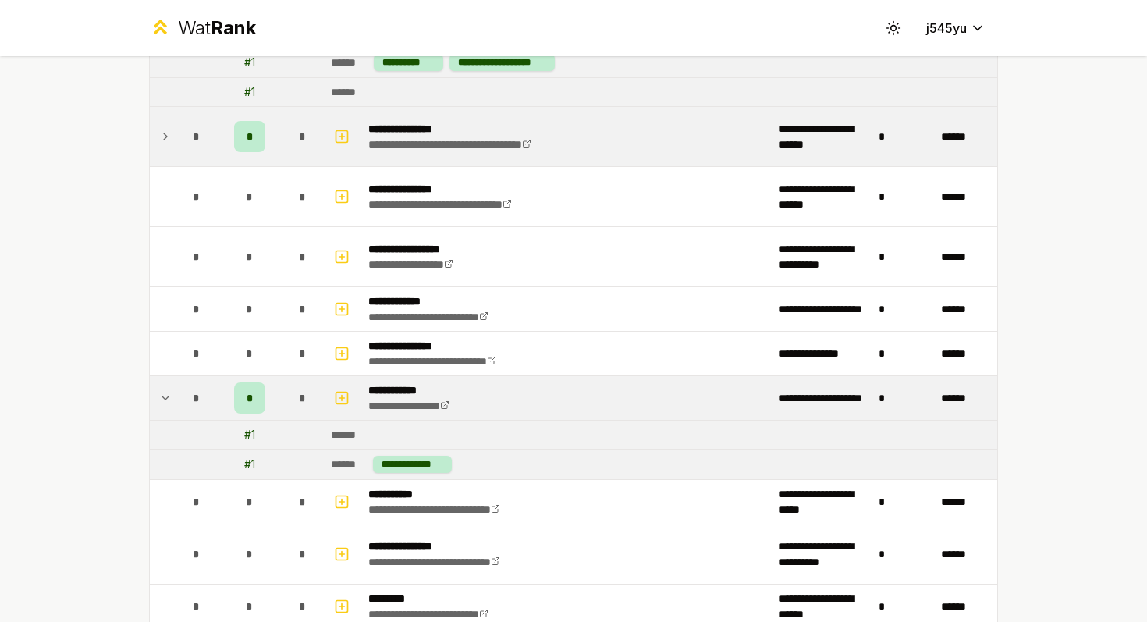
scroll to position [3591, 0]
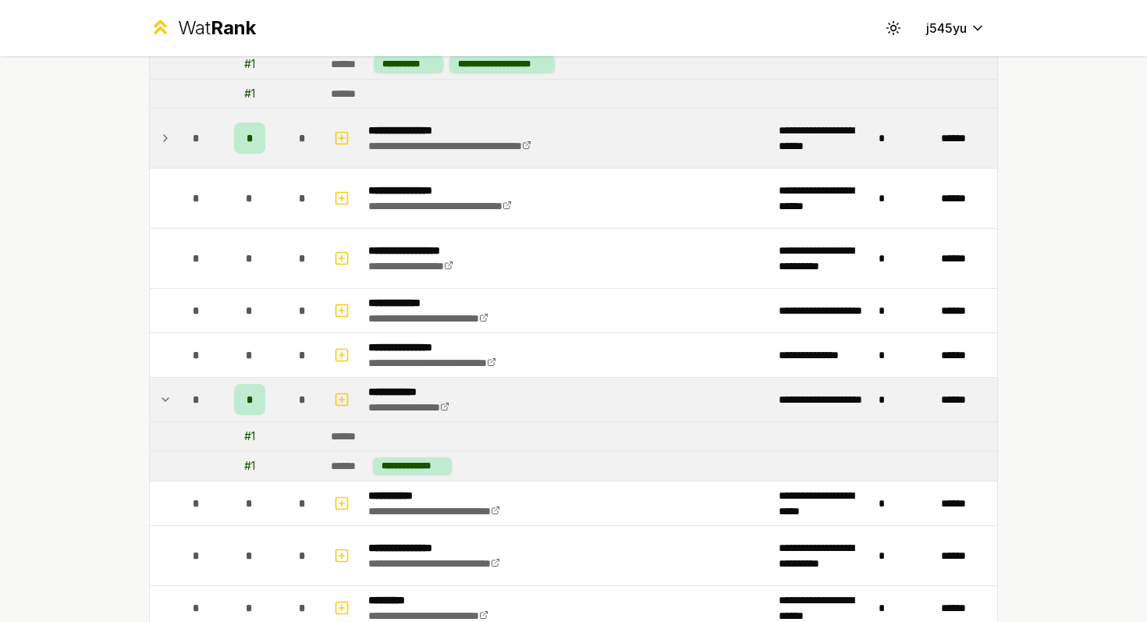
click at [169, 137] on icon at bounding box center [165, 138] width 12 height 19
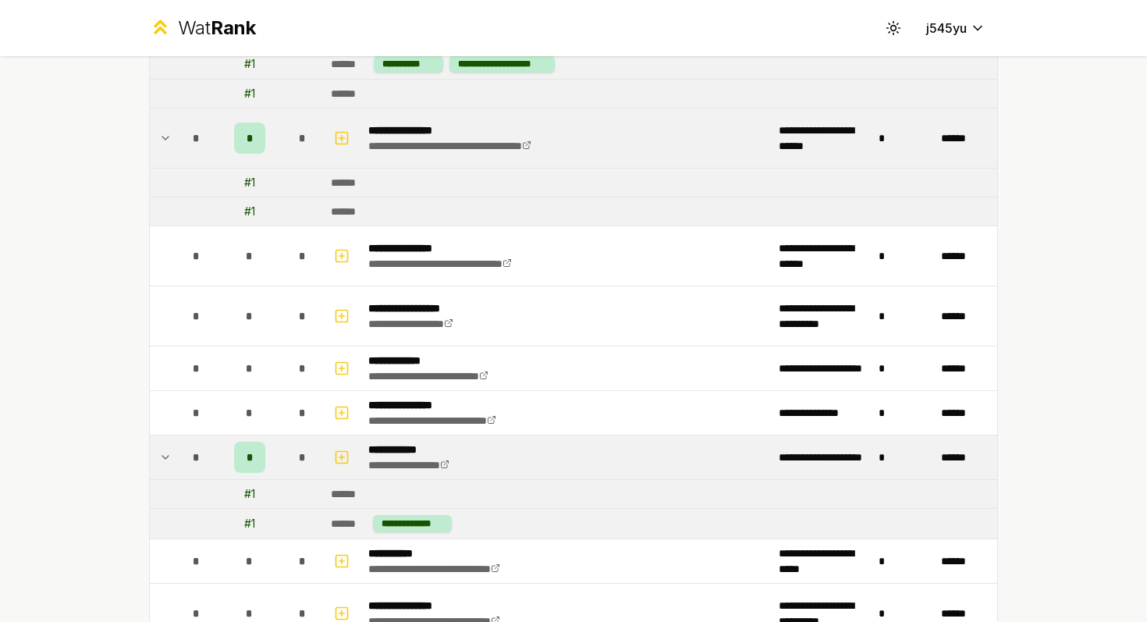
click at [169, 137] on icon at bounding box center [165, 138] width 12 height 19
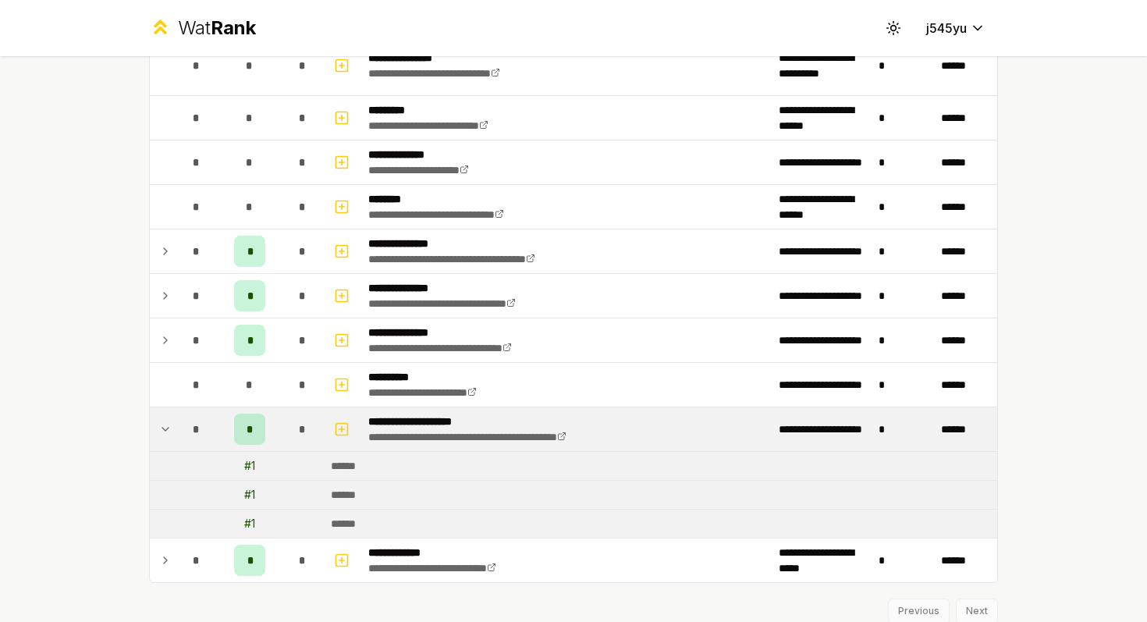
scroll to position [4139, 0]
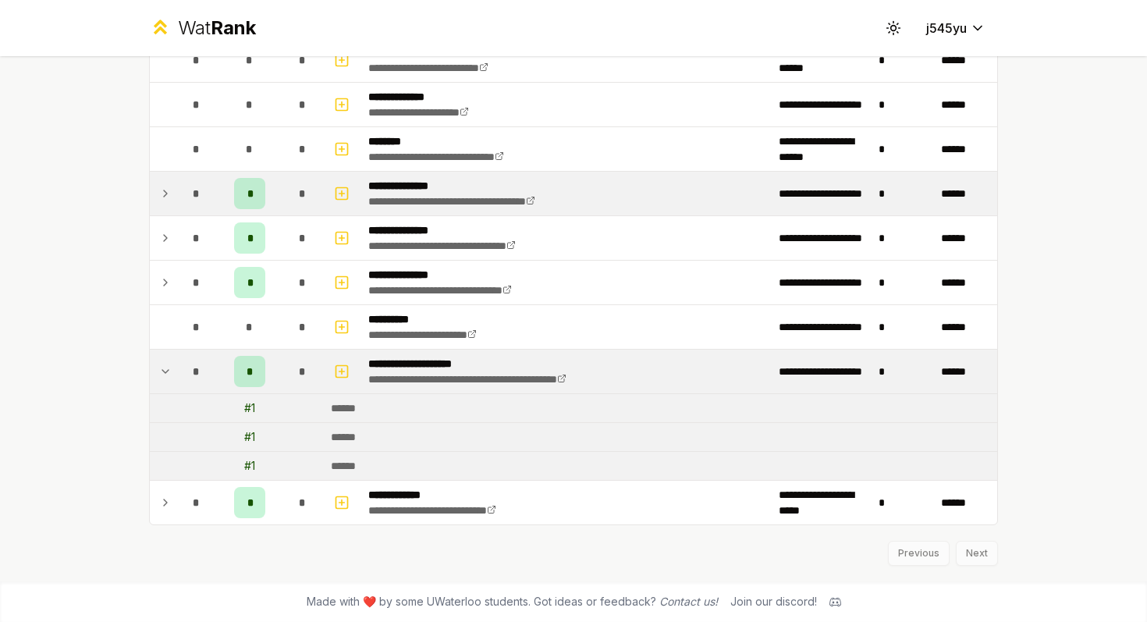
click at [159, 190] on icon at bounding box center [165, 193] width 12 height 19
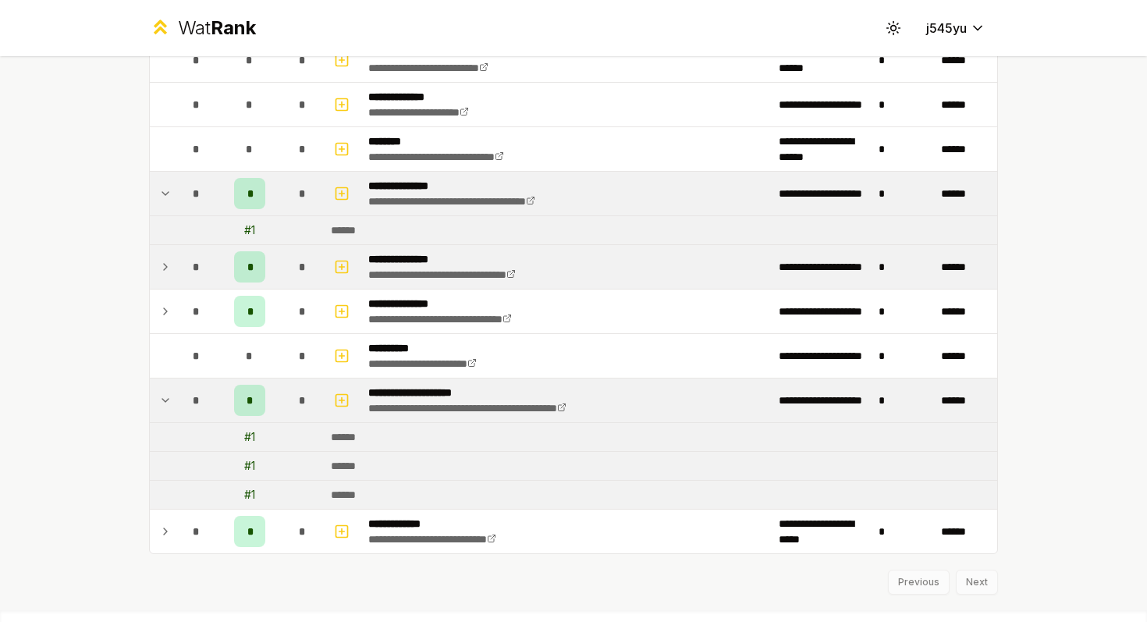
click at [162, 272] on icon at bounding box center [165, 267] width 12 height 19
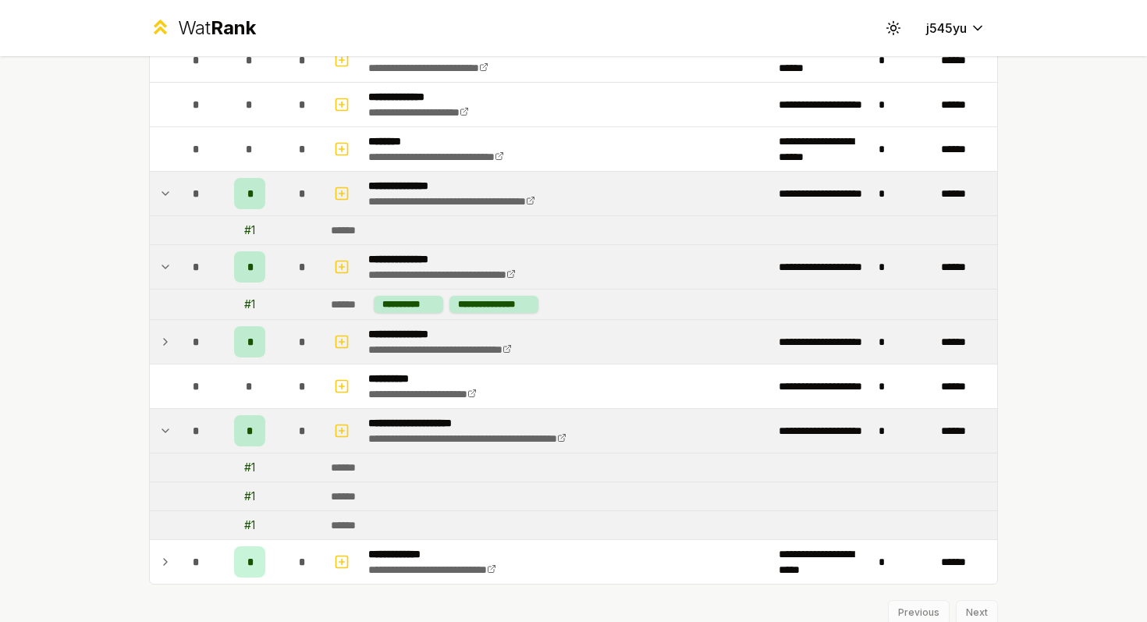
click at [160, 345] on icon at bounding box center [165, 341] width 12 height 19
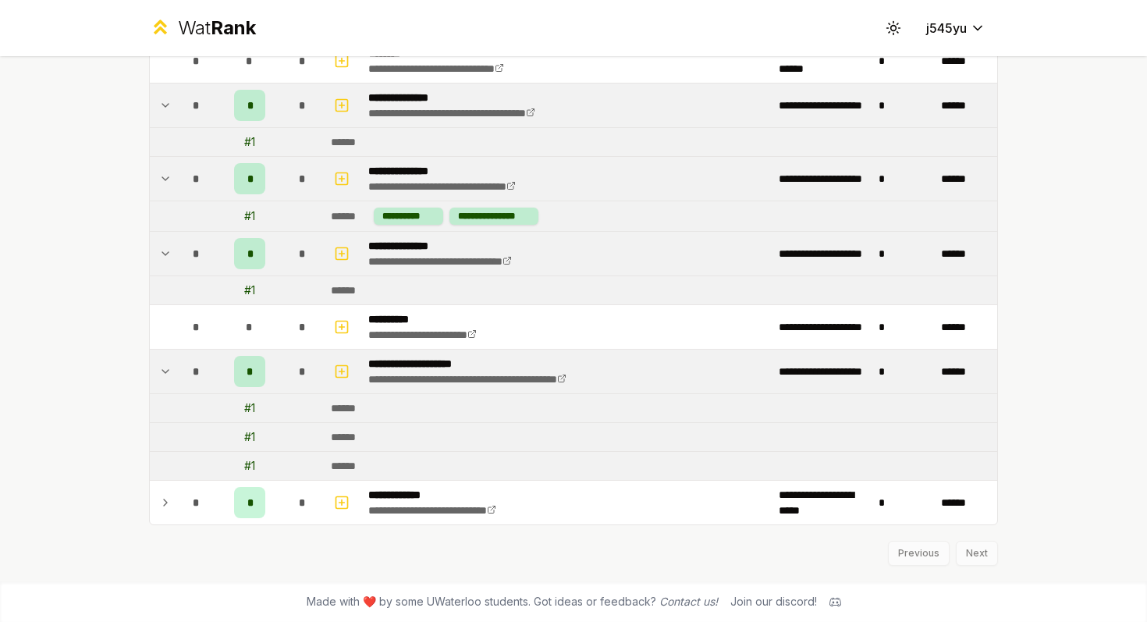
click at [162, 370] on icon at bounding box center [165, 371] width 6 height 3
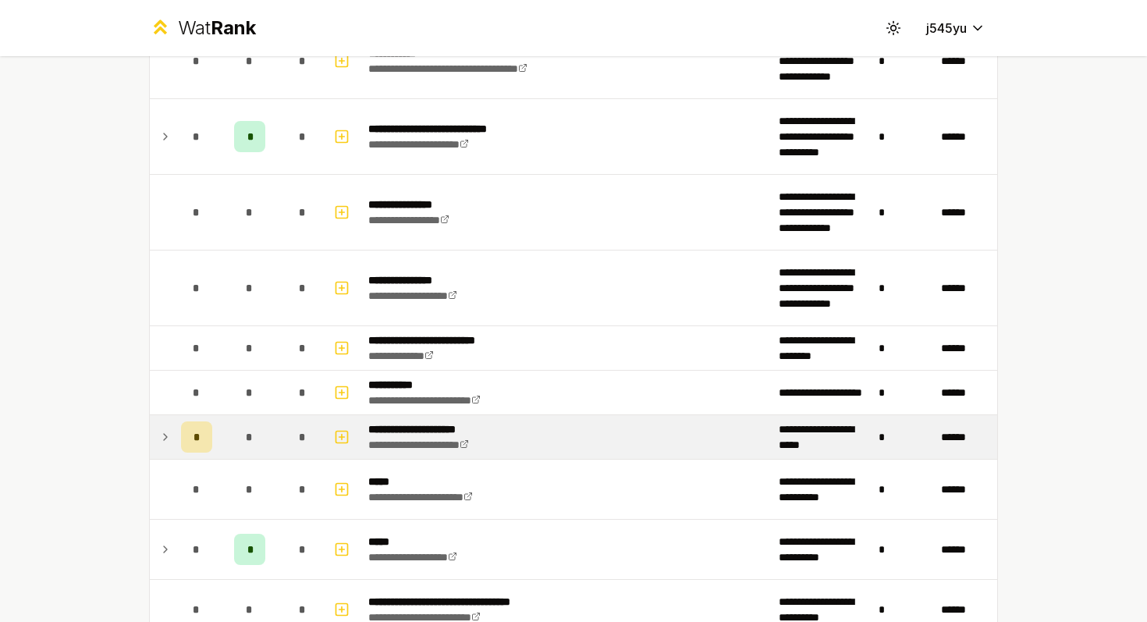
scroll to position [0, 0]
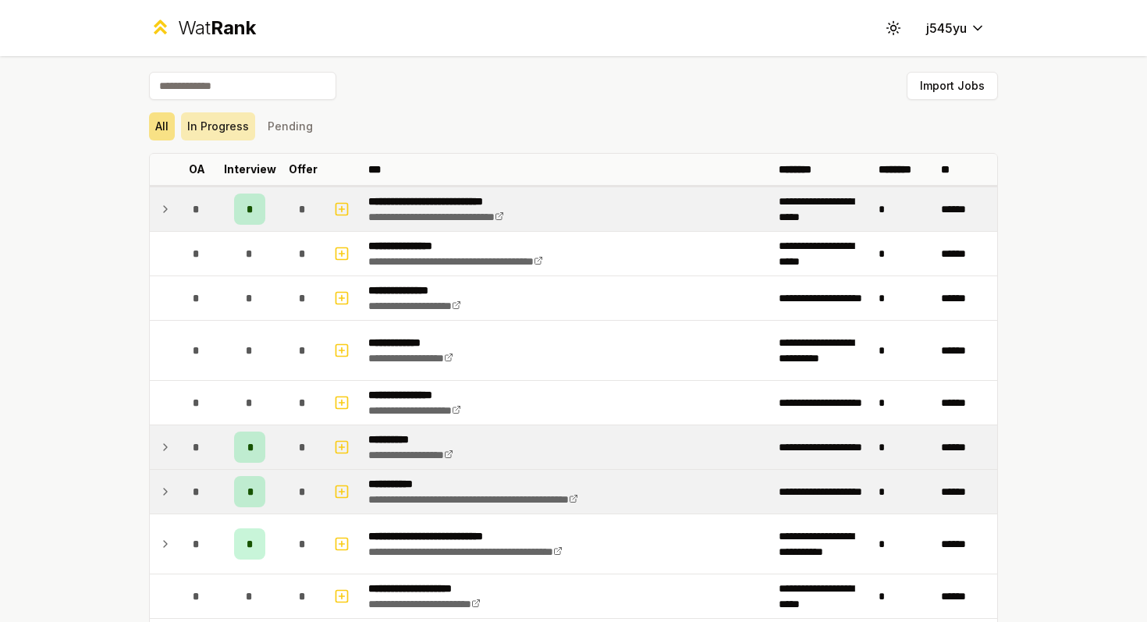
click at [227, 123] on button "In Progress" at bounding box center [218, 126] width 74 height 28
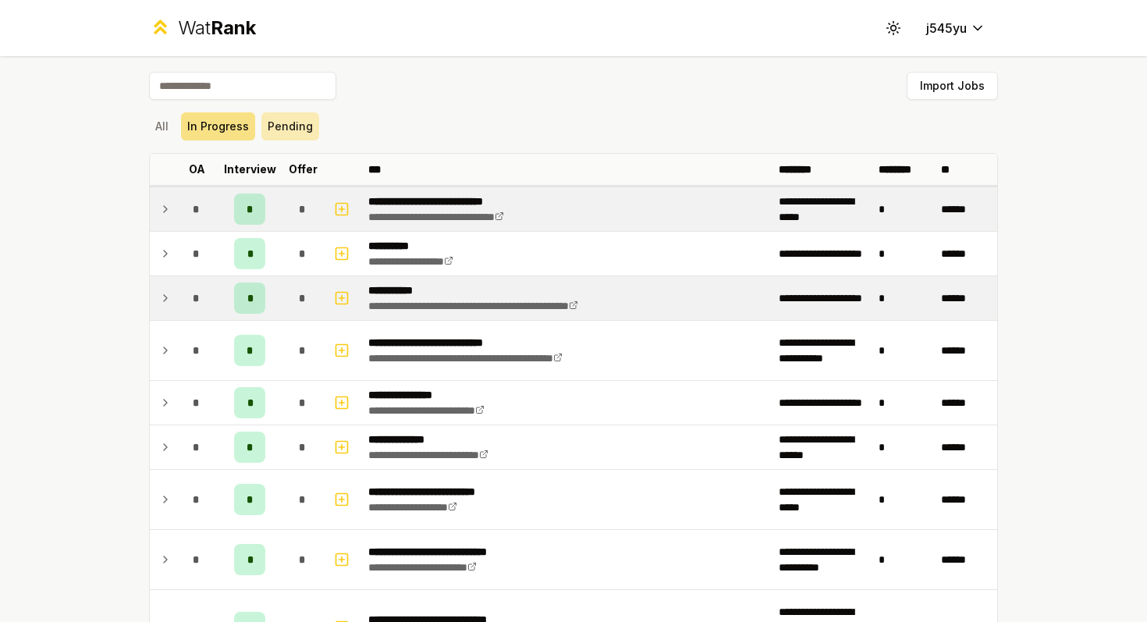
click at [280, 137] on button "Pending" at bounding box center [290, 126] width 58 height 28
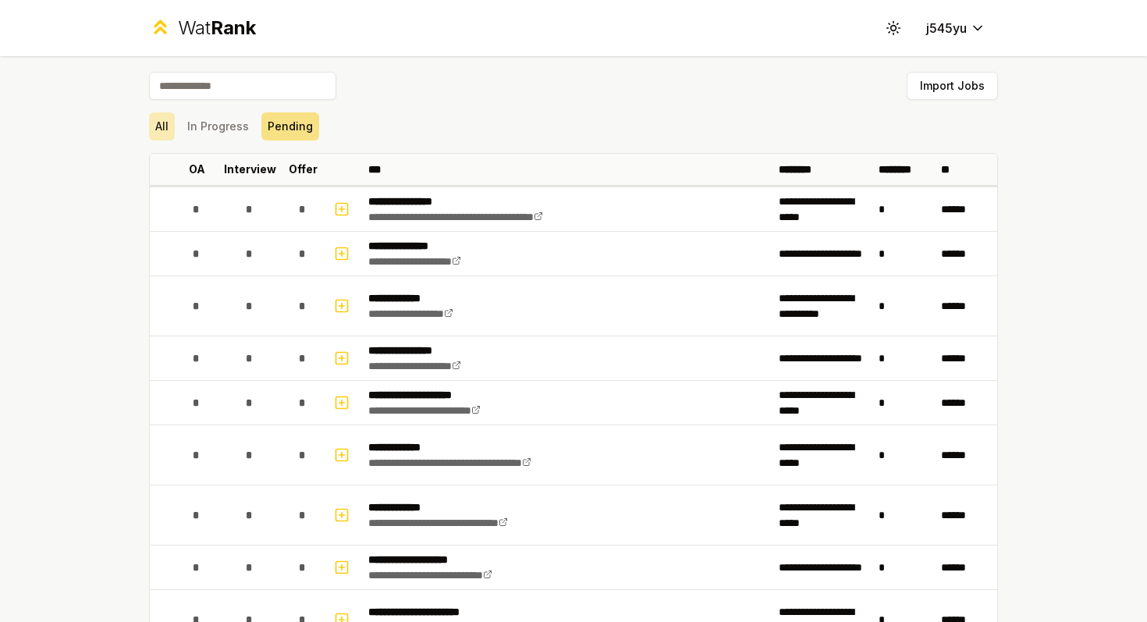
click at [158, 128] on button "All" at bounding box center [162, 126] width 26 height 28
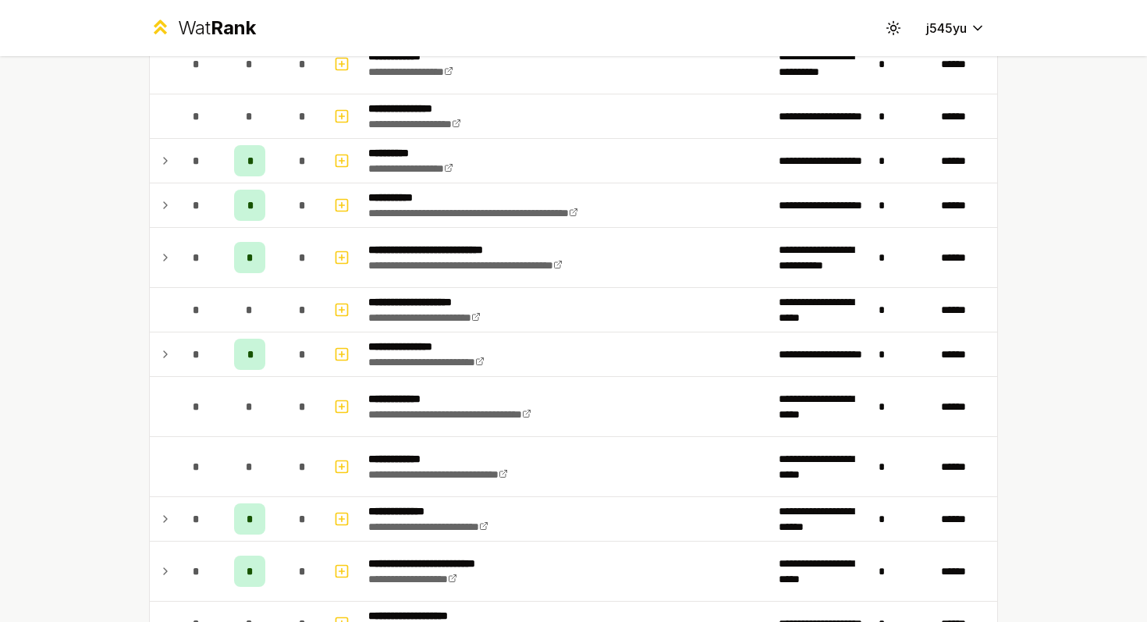
scroll to position [72, 0]
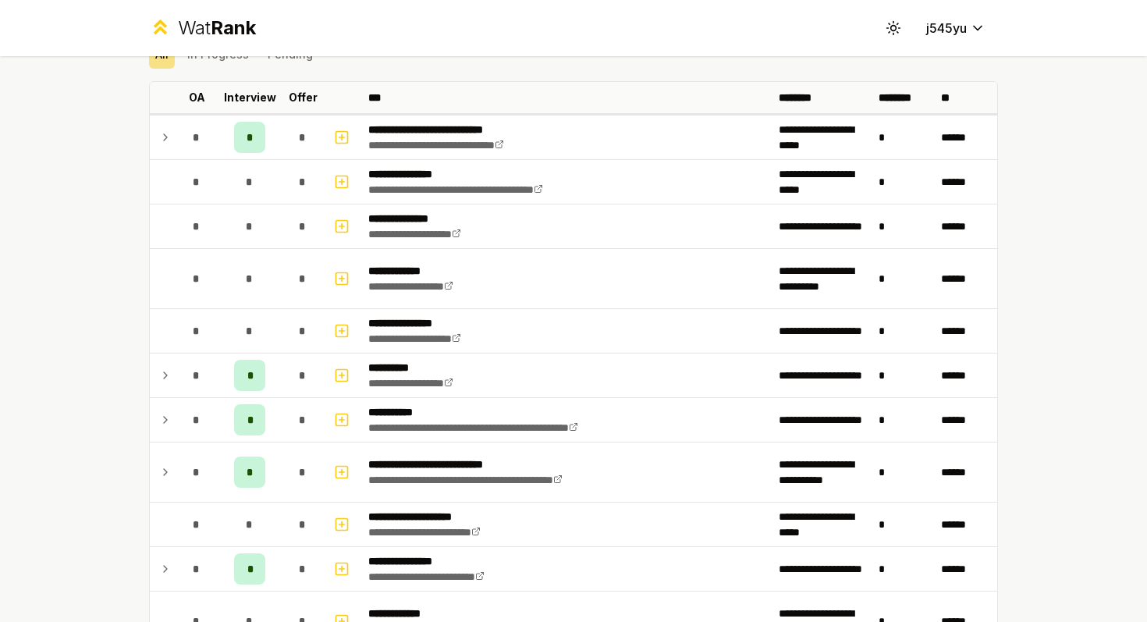
click at [209, 23] on div "Wat Rank" at bounding box center [217, 28] width 78 height 25
